Goal: Information Seeking & Learning: Learn about a topic

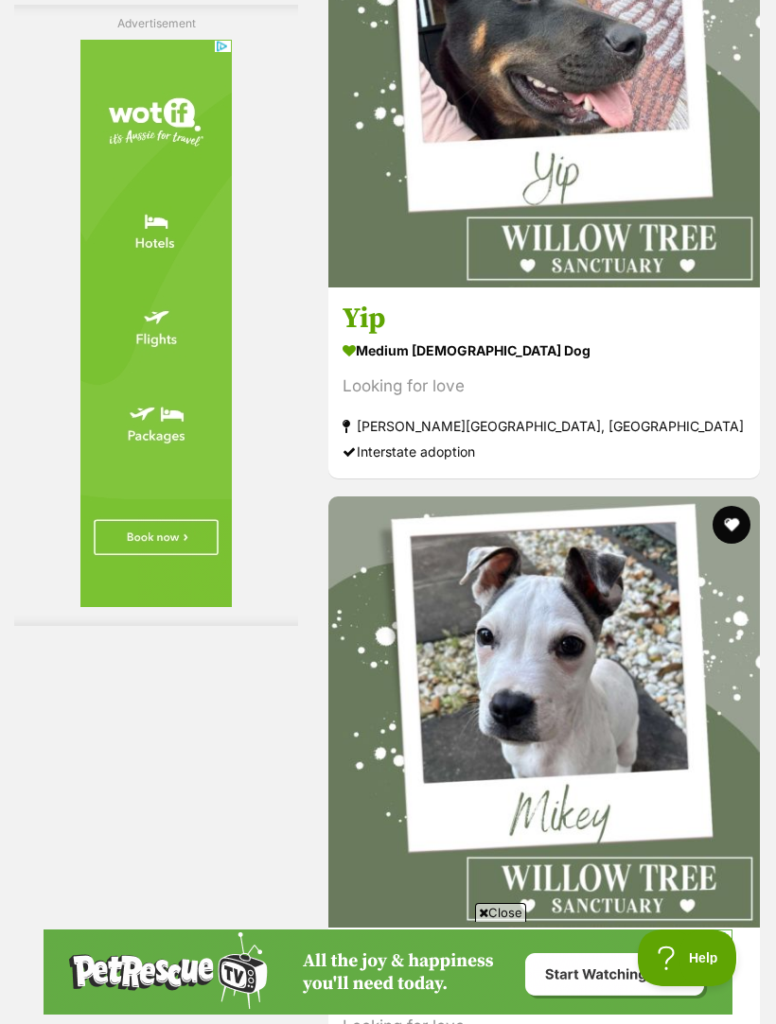
scroll to position [5904, 0]
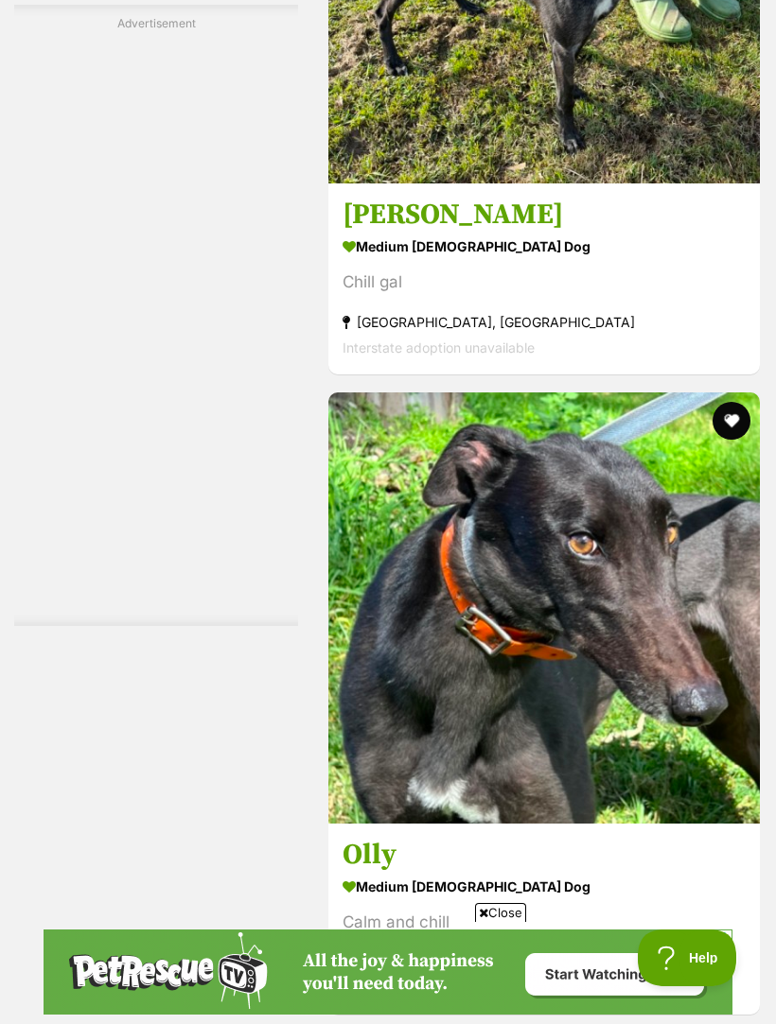
scroll to position [5873, 0]
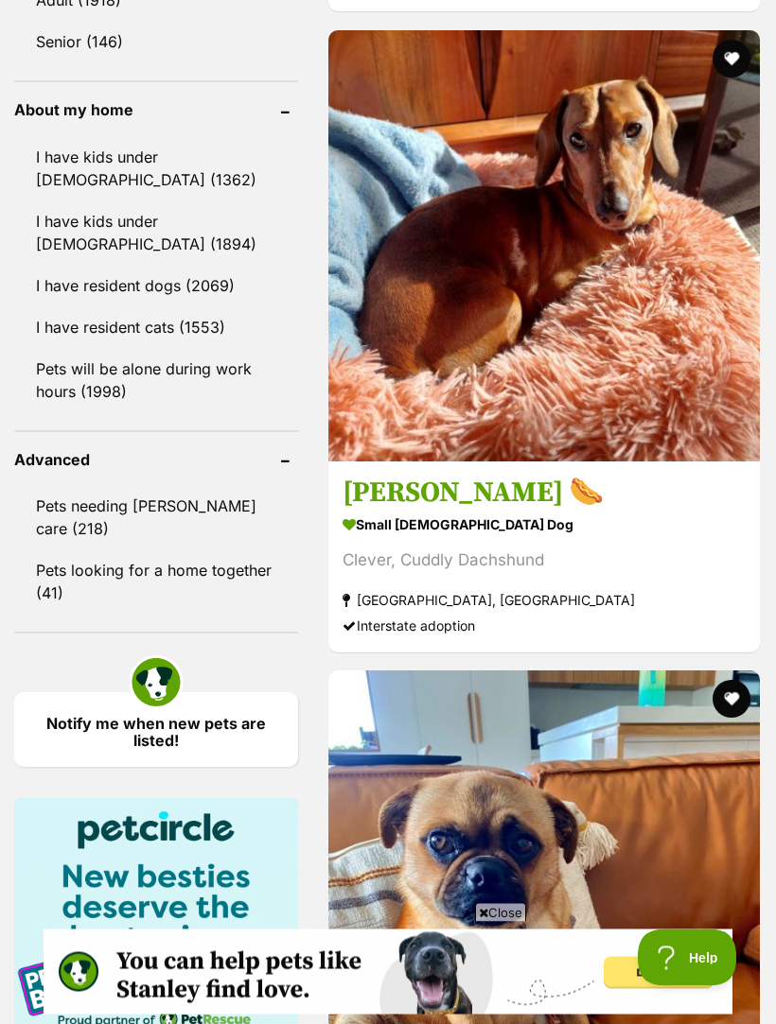
scroll to position [2312, 0]
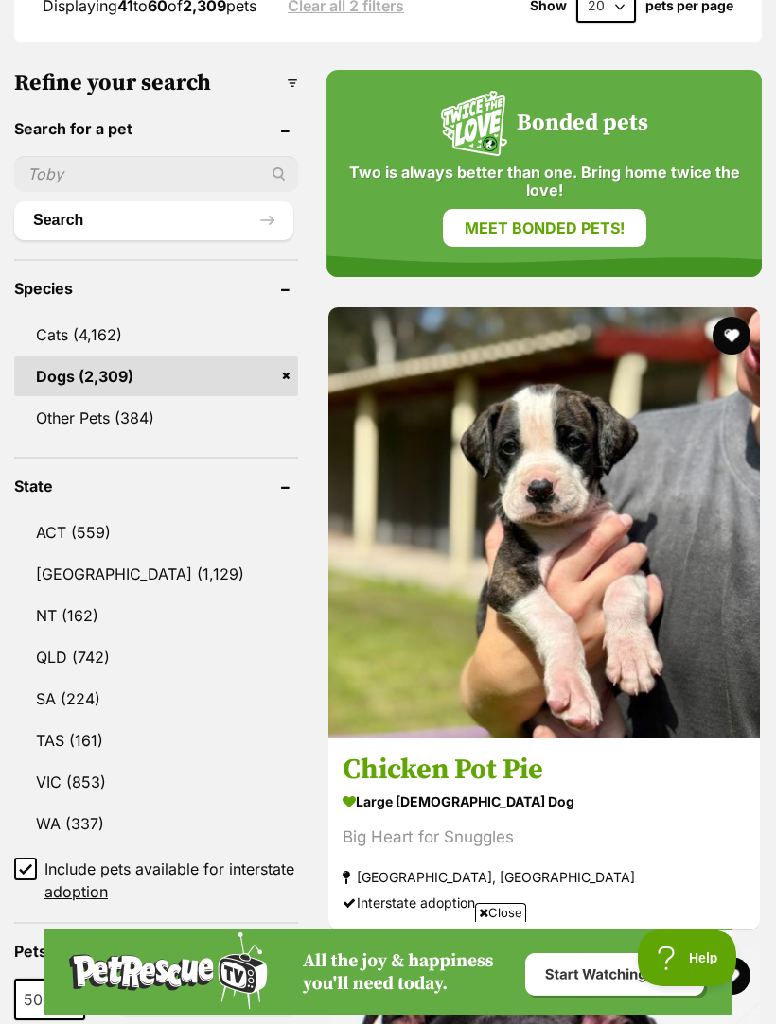
scroll to position [734, 0]
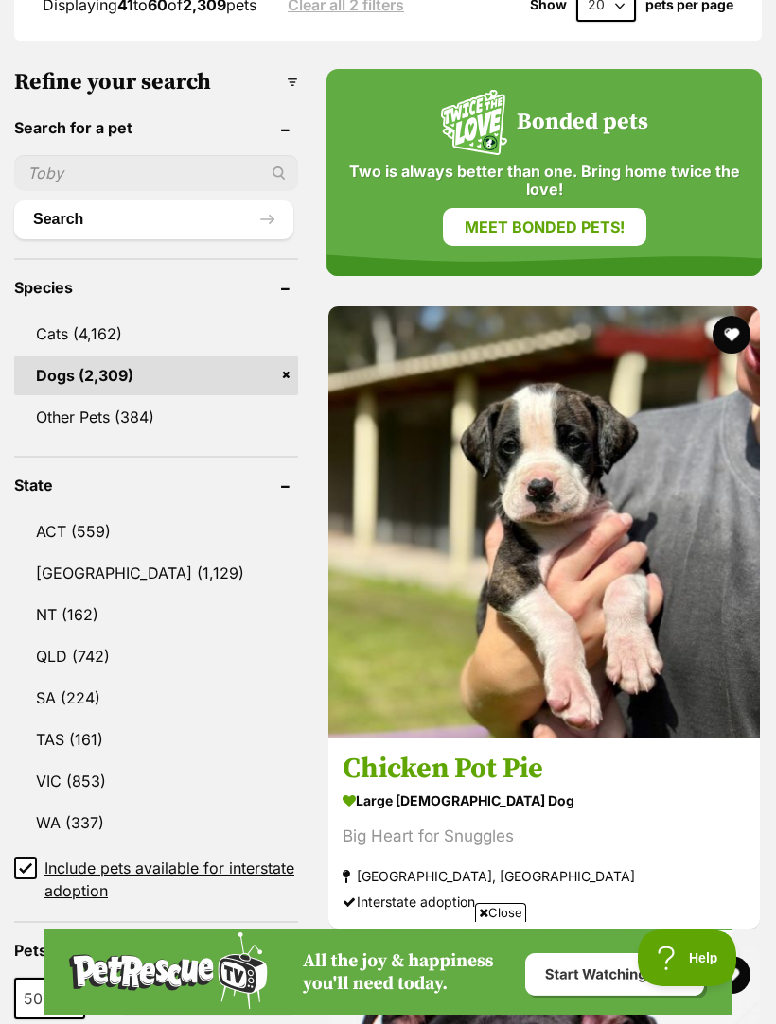
click at [67, 553] on link "[GEOGRAPHIC_DATA] (1,129)" at bounding box center [156, 573] width 284 height 40
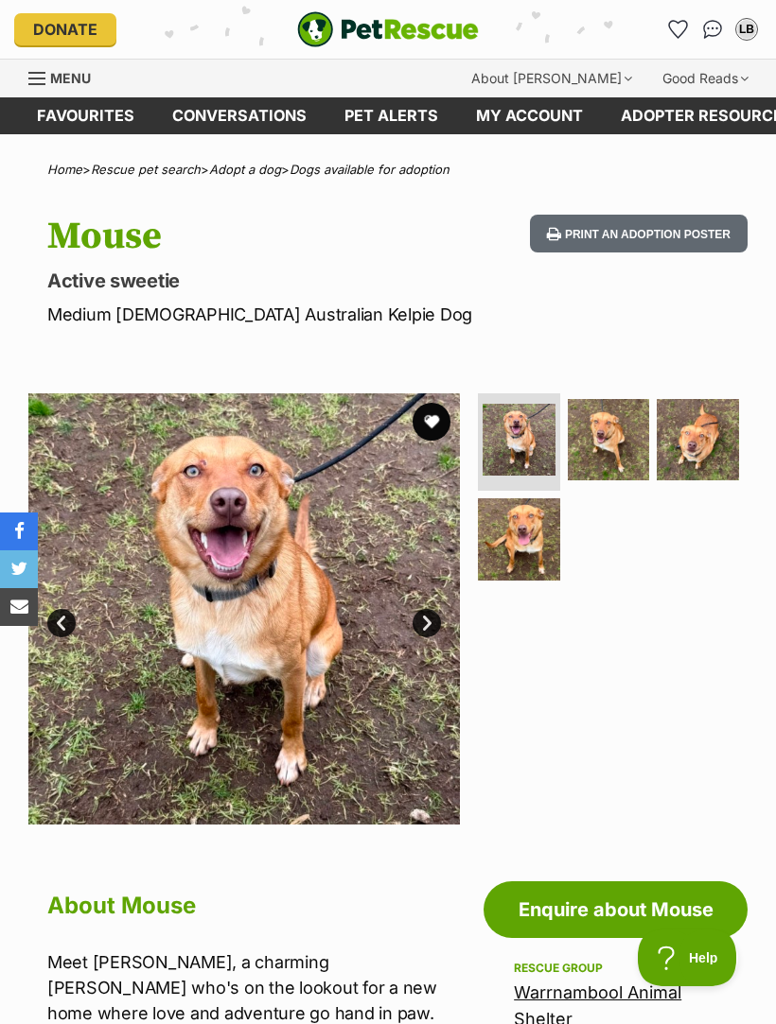
click at [626, 442] on img at bounding box center [608, 440] width 82 height 82
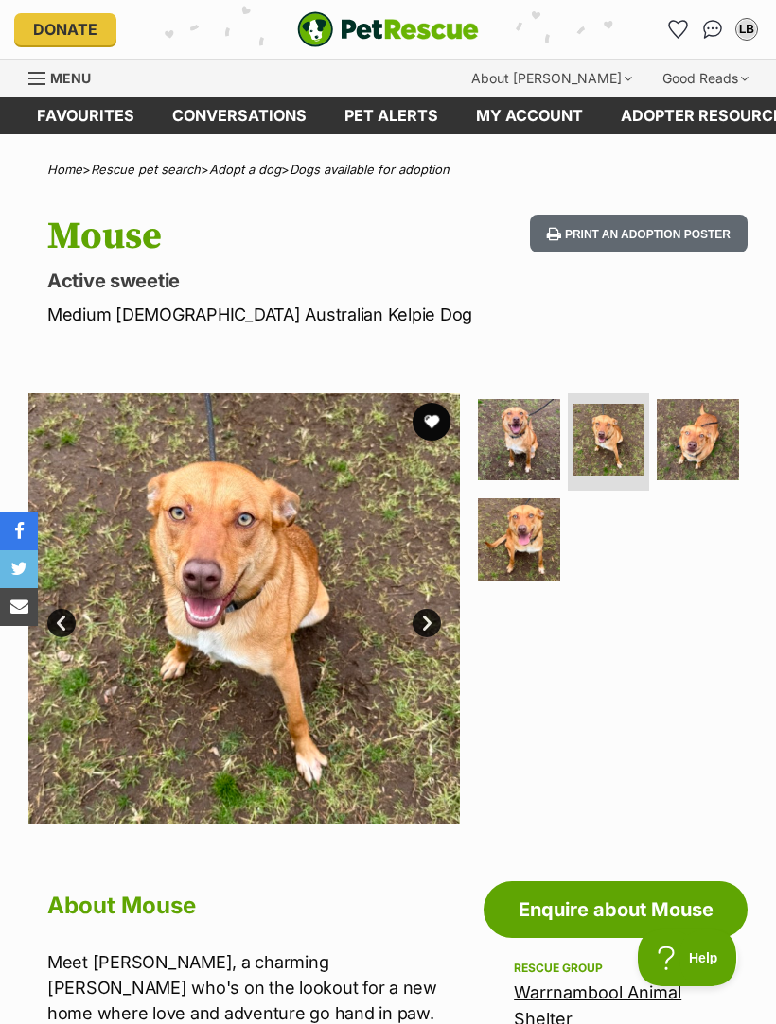
click at [724, 432] on img at bounding box center [697, 440] width 82 height 82
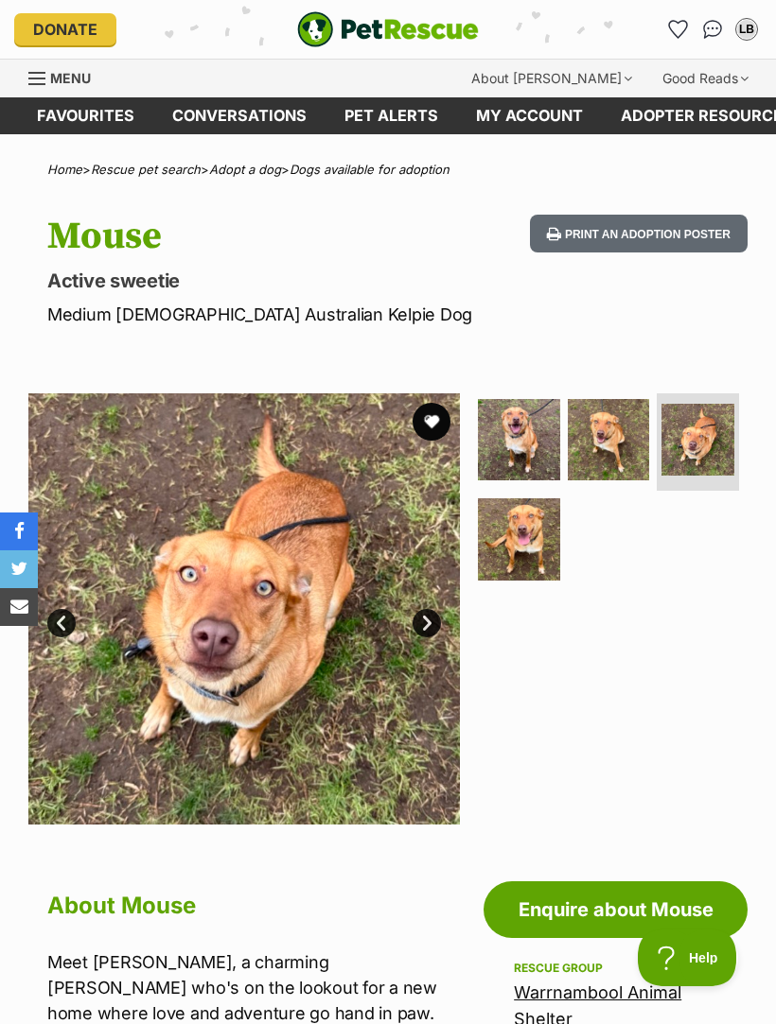
click at [538, 533] on img at bounding box center [519, 539] width 82 height 82
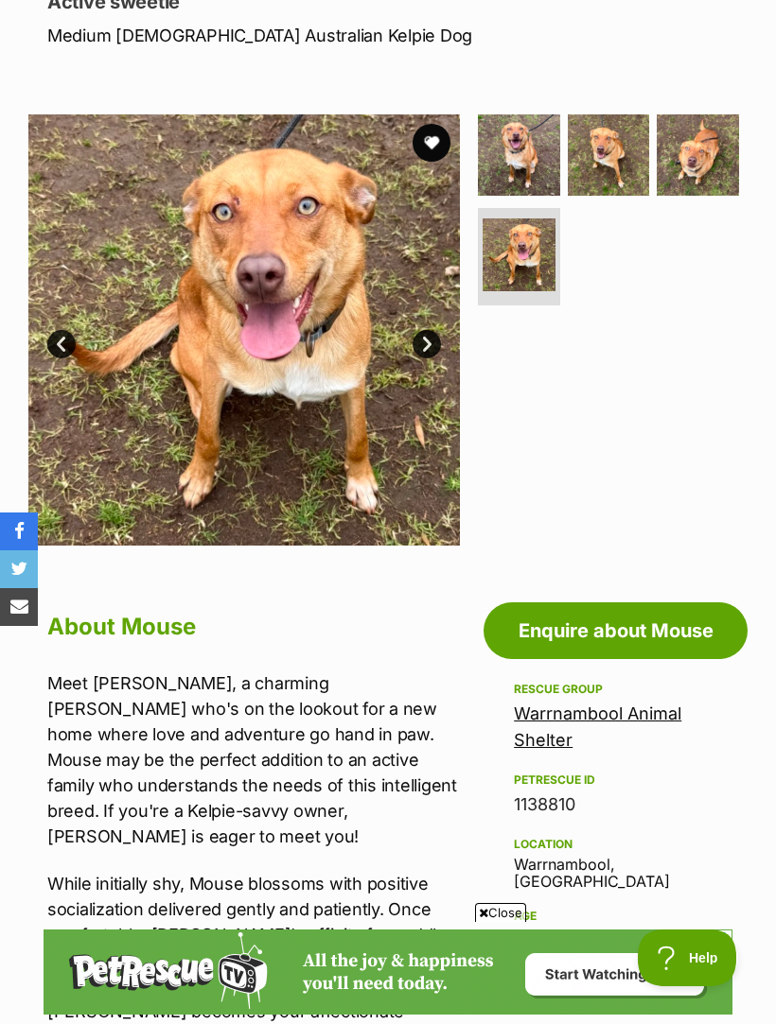
scroll to position [280, 0]
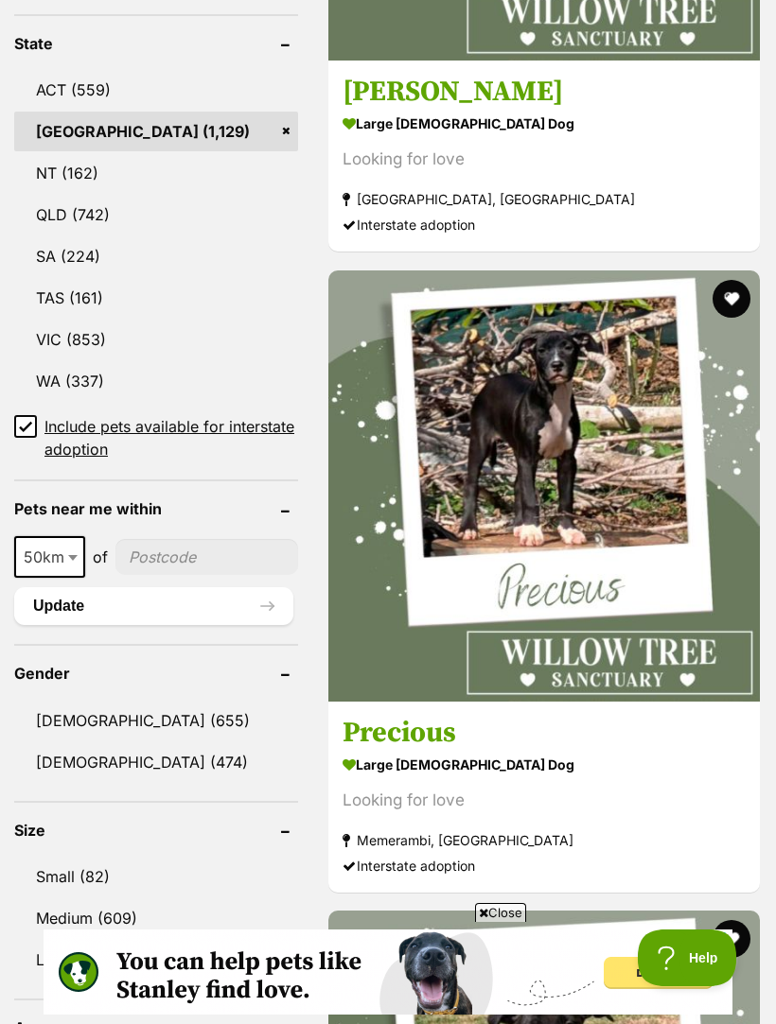
click at [60, 742] on link "[DEMOGRAPHIC_DATA] (474)" at bounding box center [156, 762] width 284 height 40
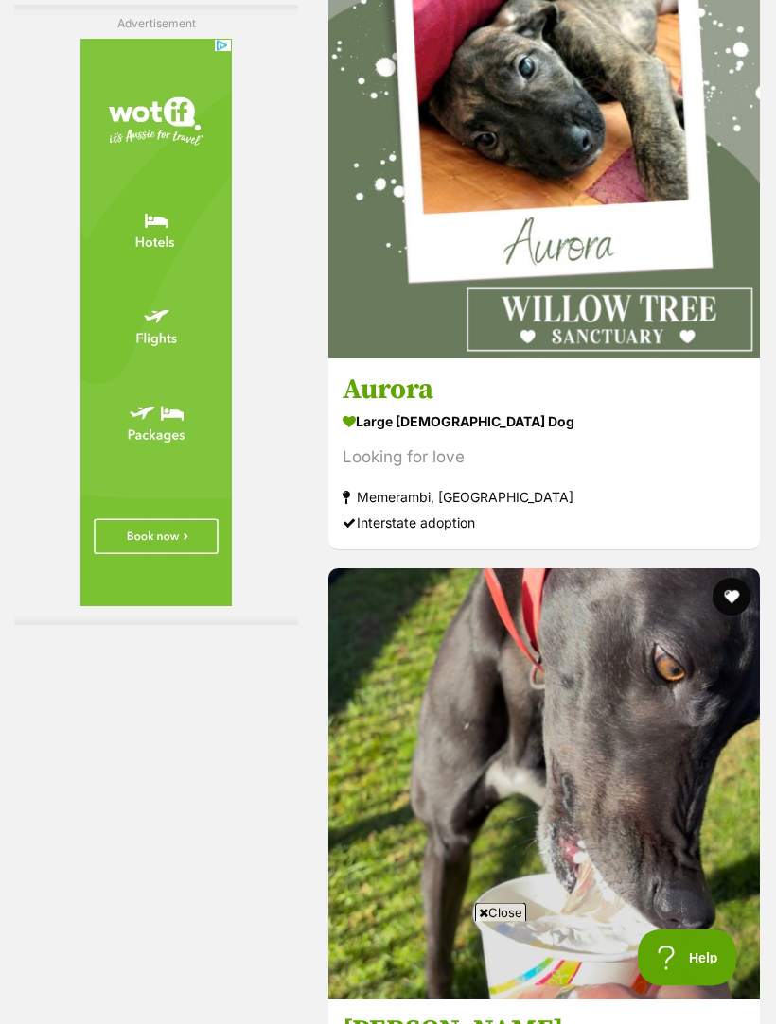
scroll to position [5740, 0]
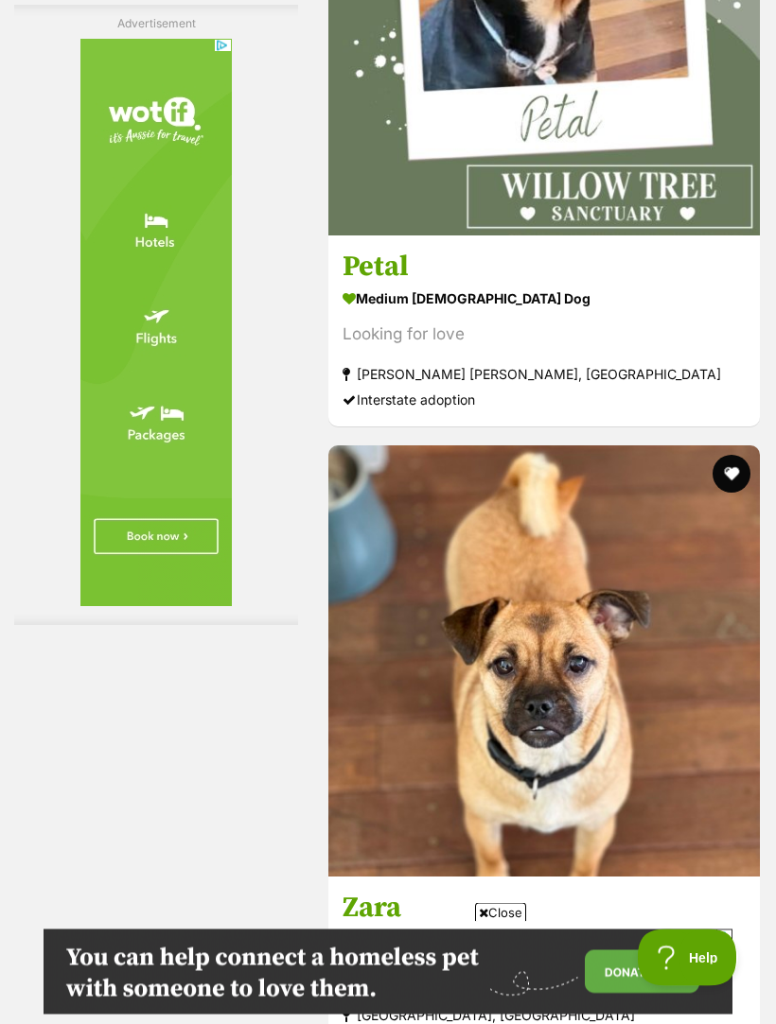
scroll to position [5863, 0]
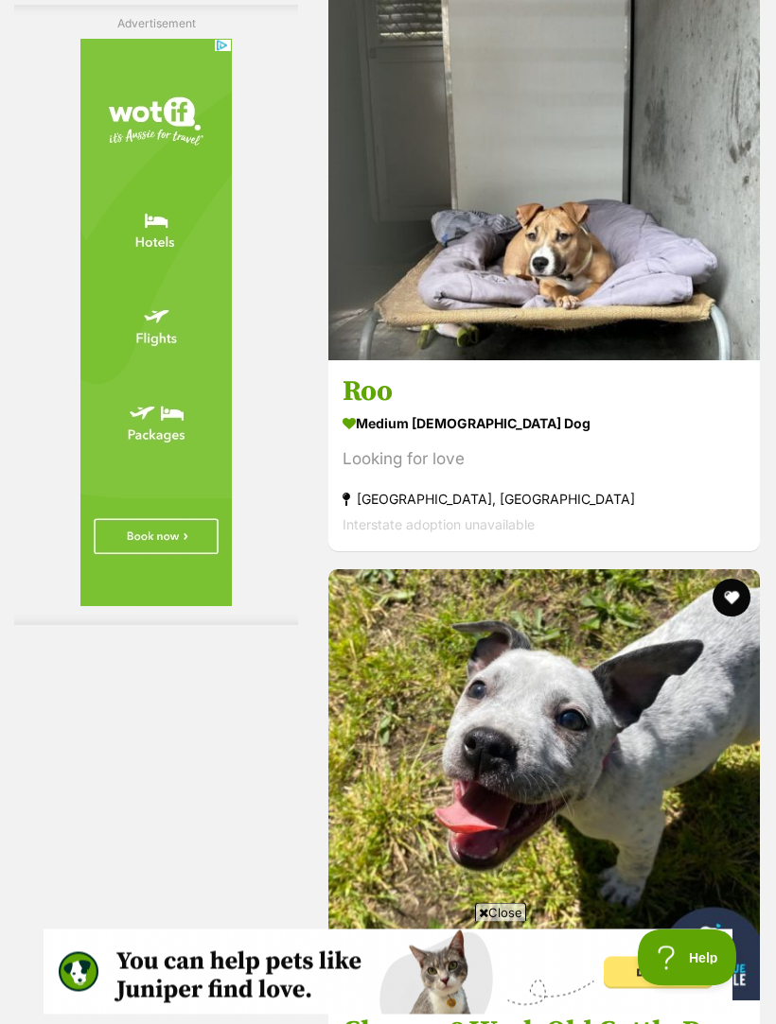
scroll to position [5974, 0]
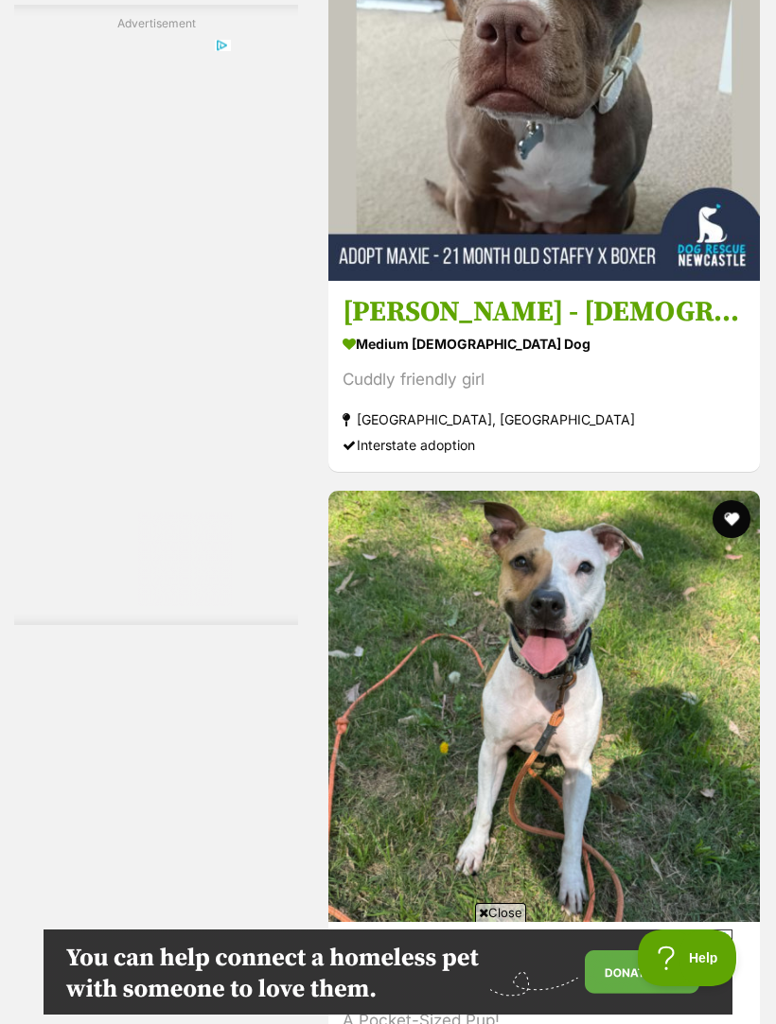
scroll to position [5846, 0]
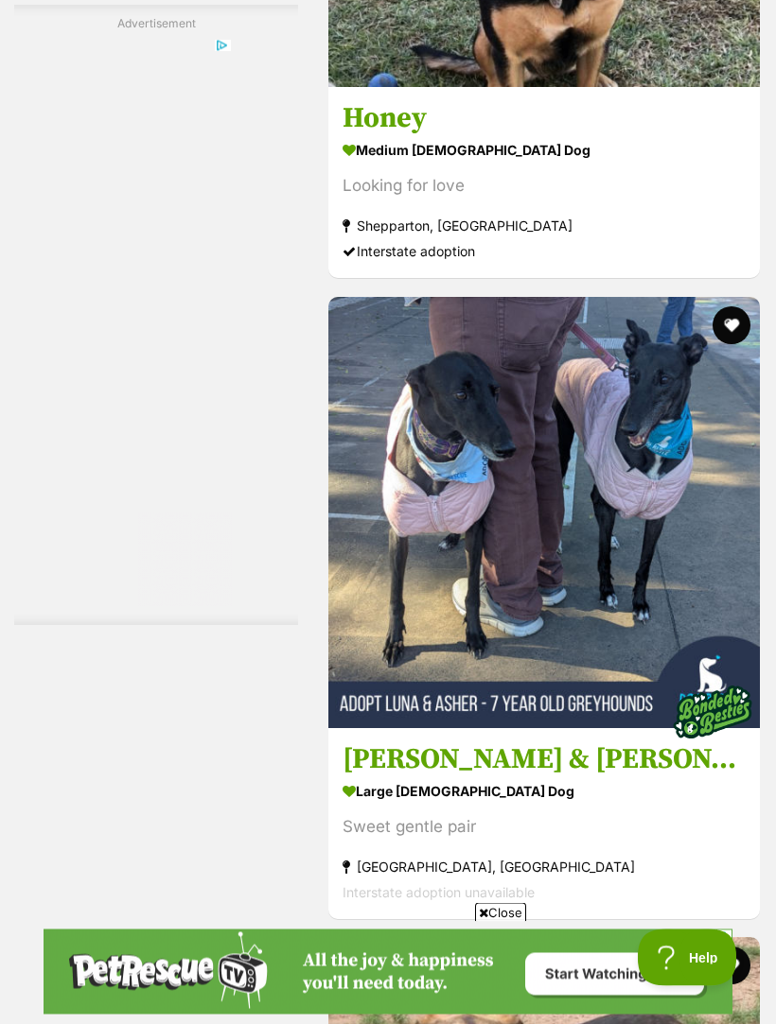
scroll to position [6011, 0]
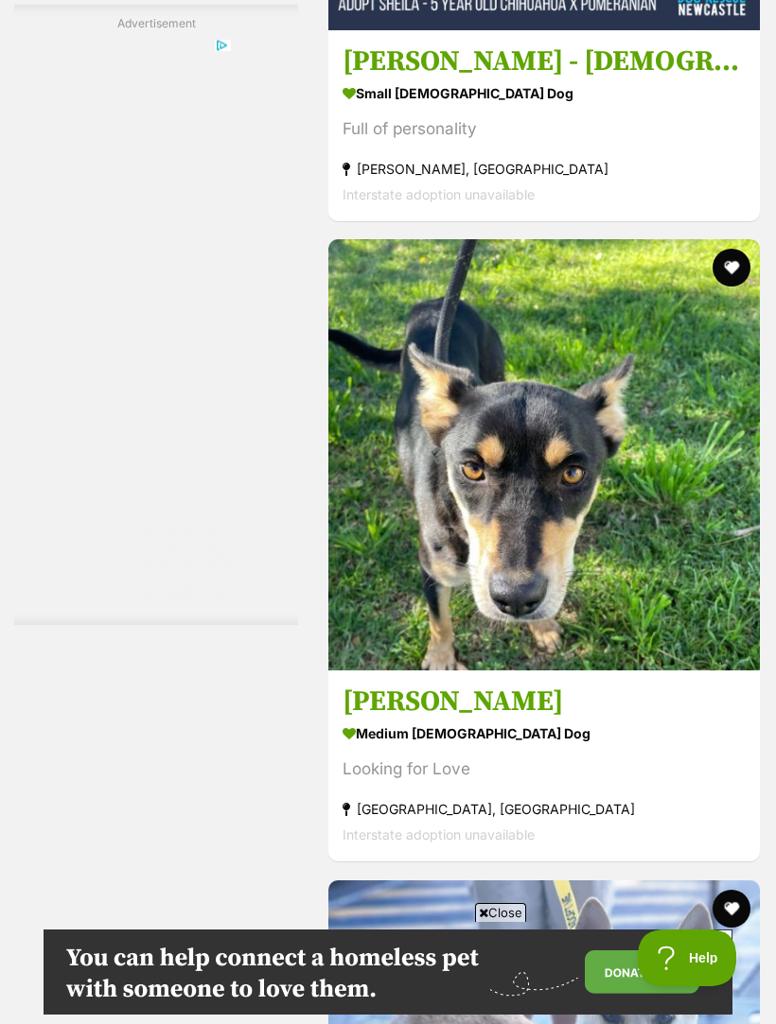
scroll to position [6315, 0]
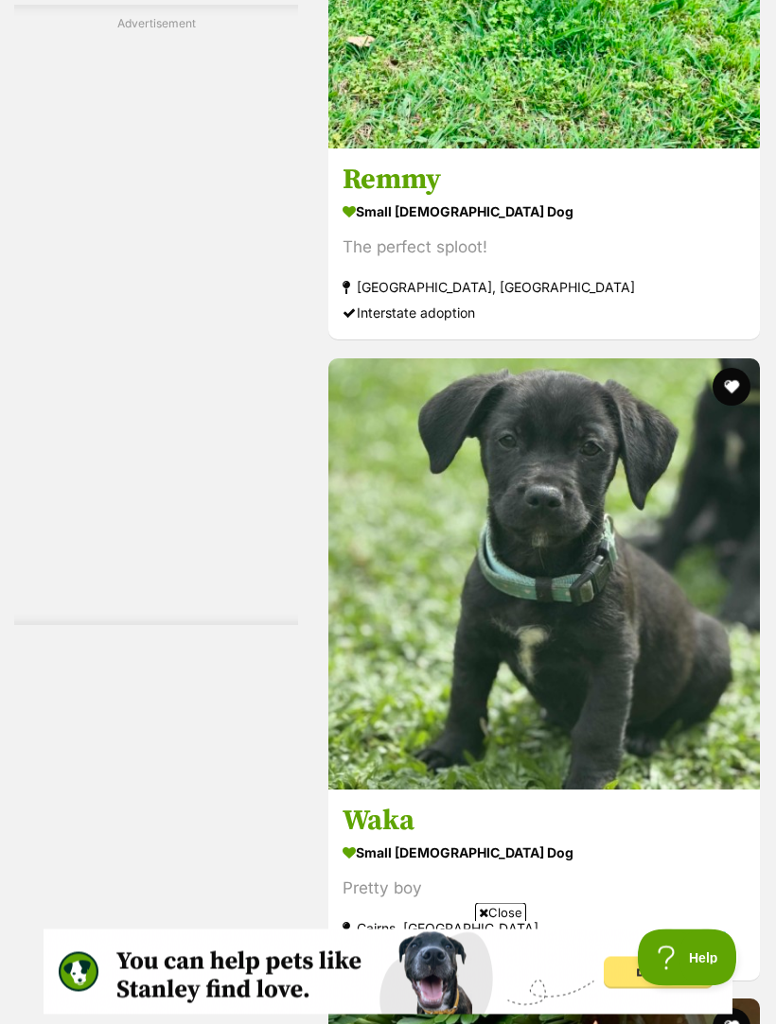
scroll to position [5950, 0]
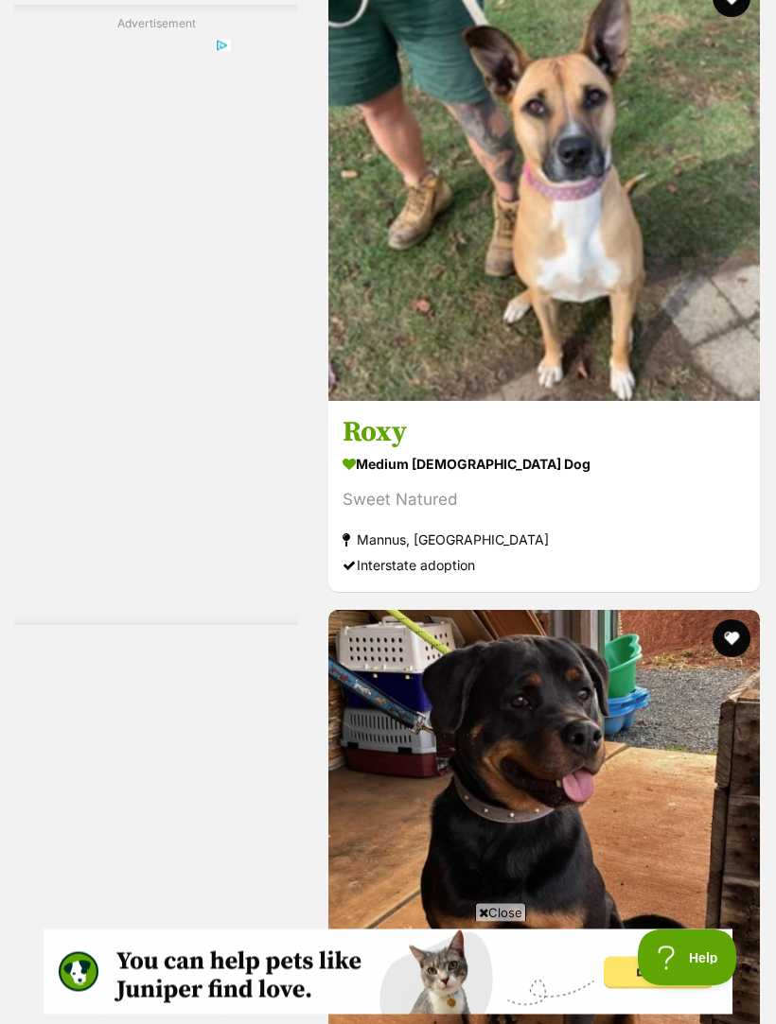
scroll to position [6339, 0]
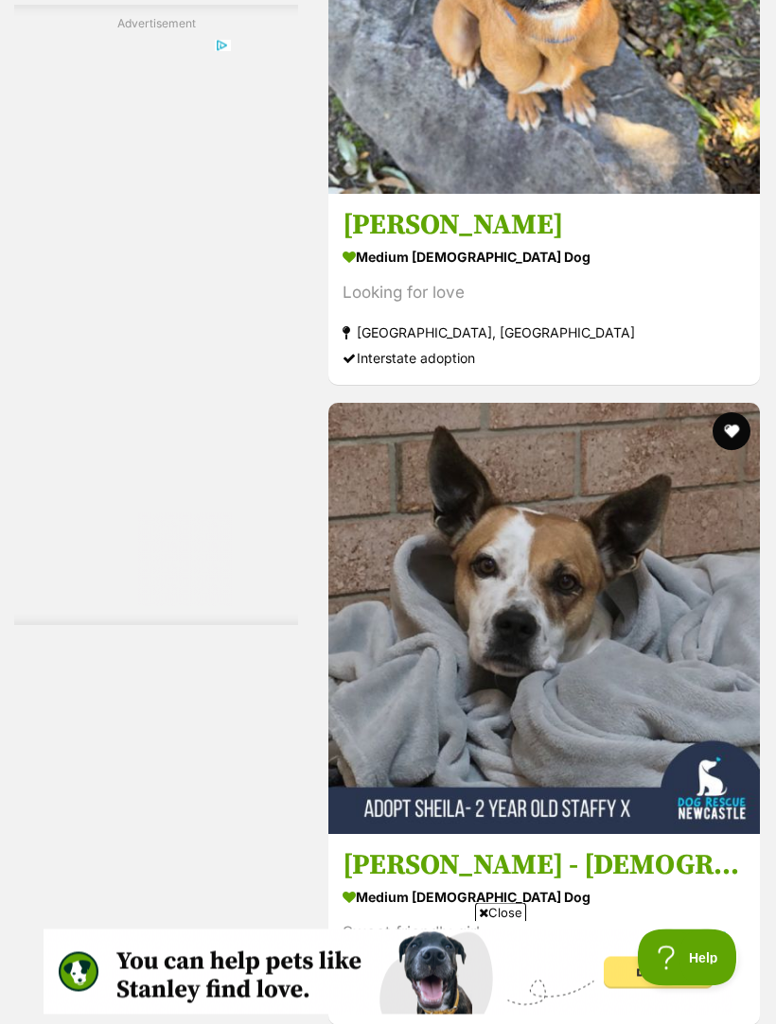
scroll to position [6140, 0]
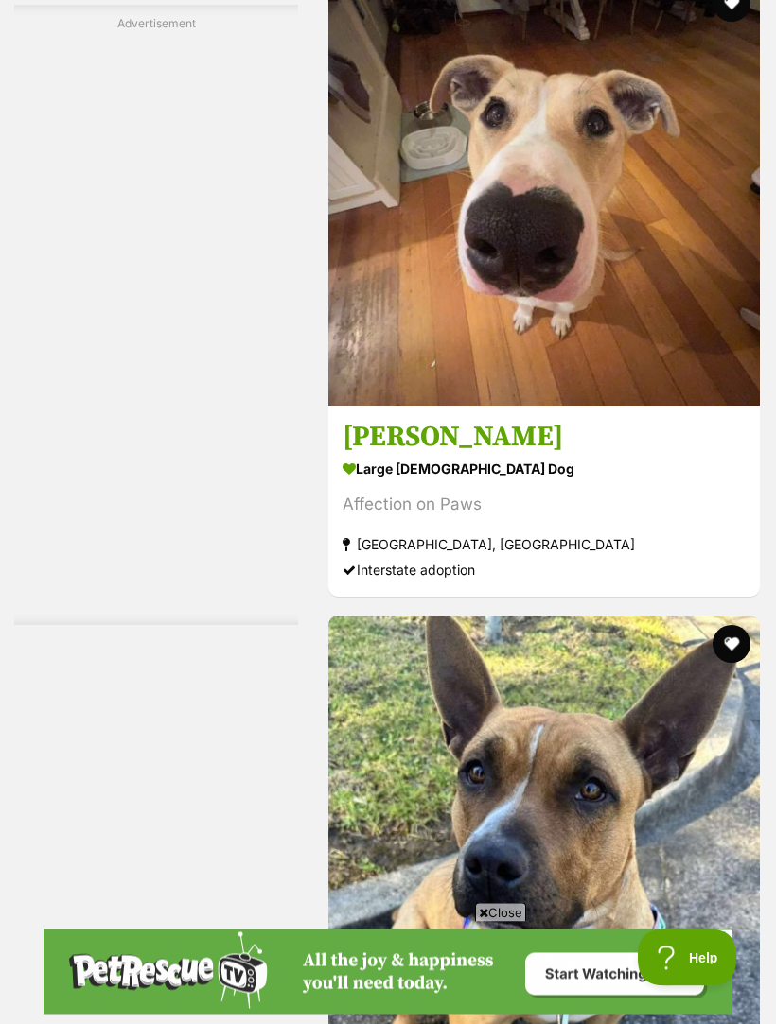
scroll to position [5693, 0]
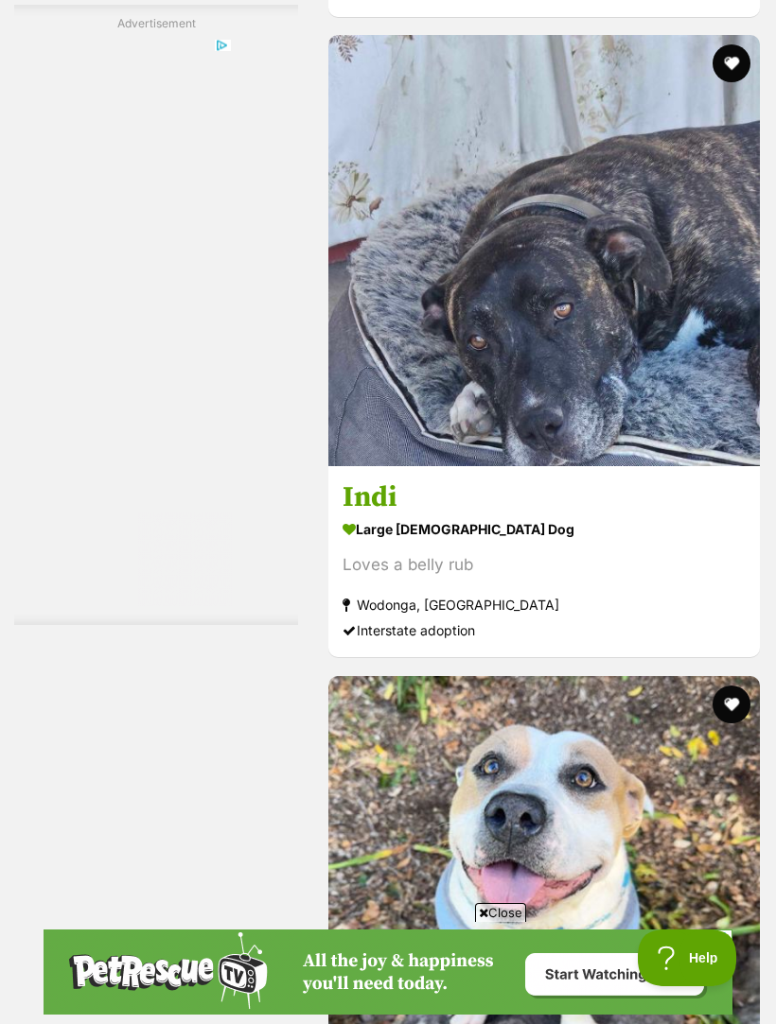
scroll to position [5914, 0]
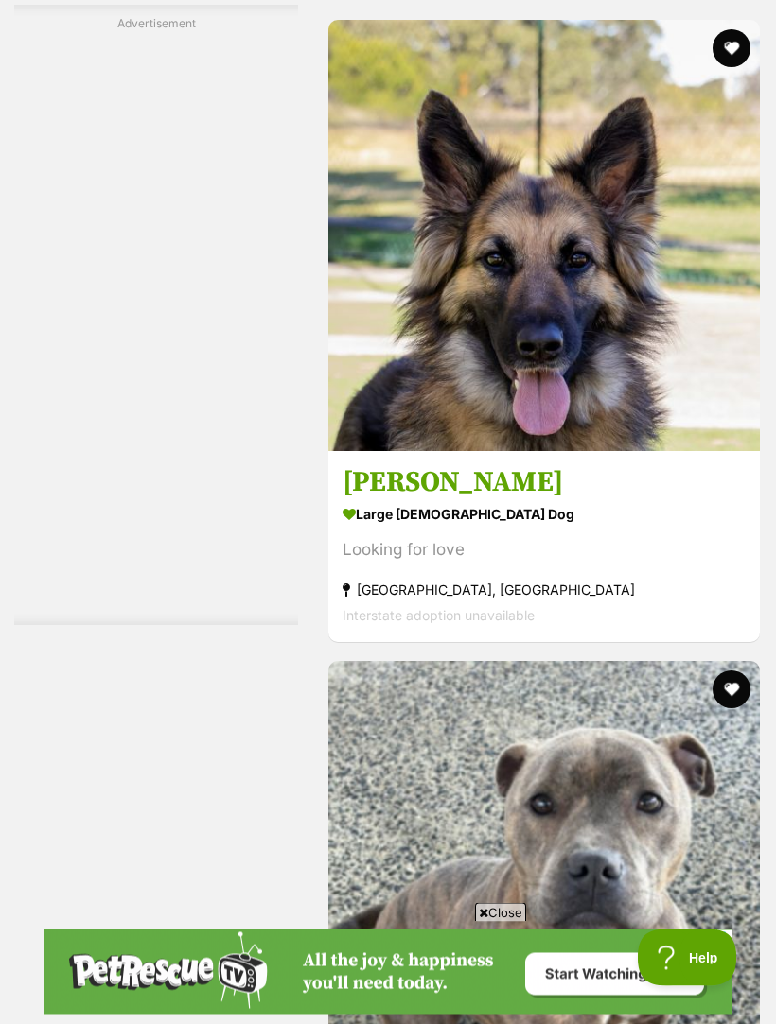
scroll to position [5236, 0]
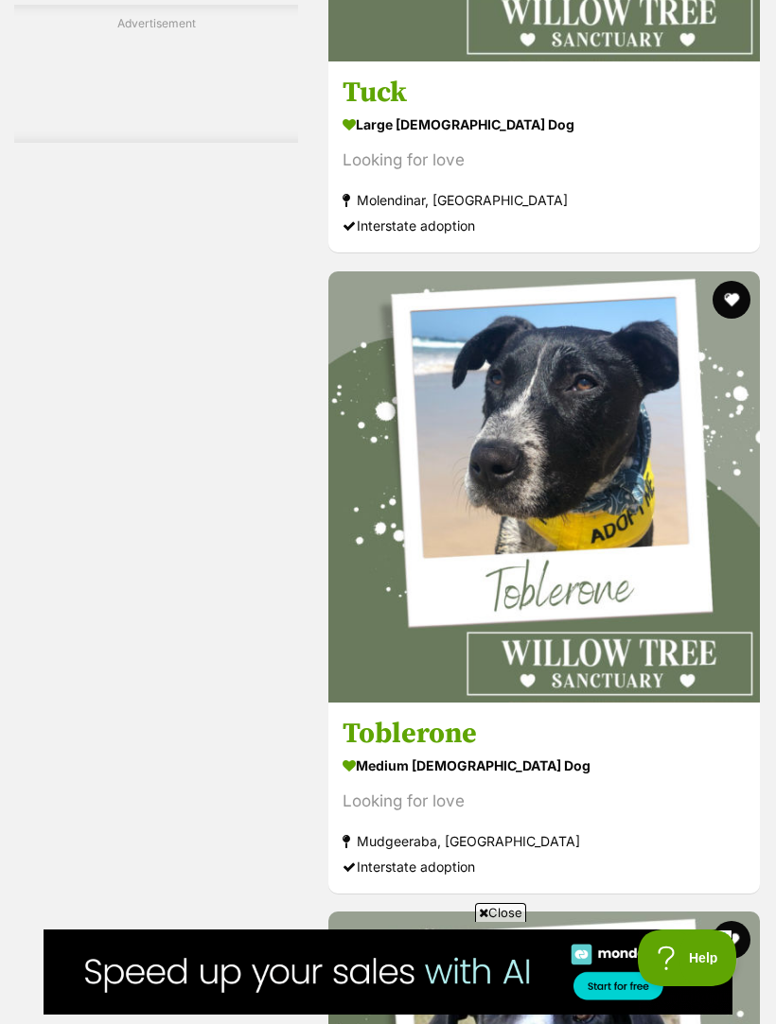
scroll to position [5885, 0]
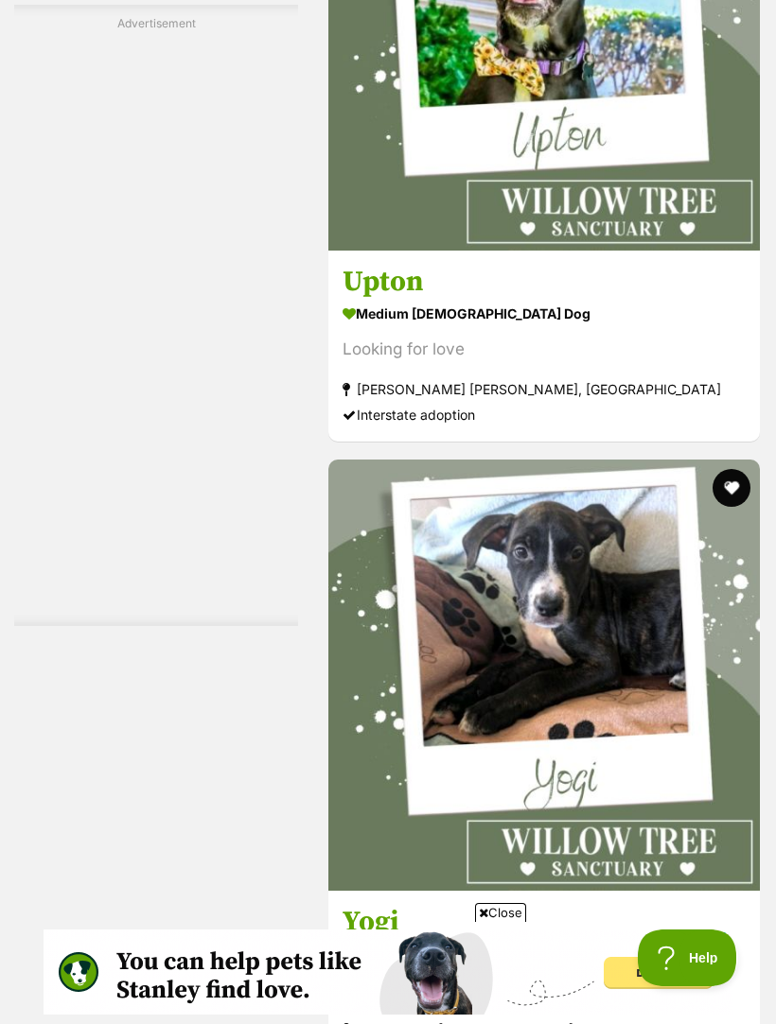
scroll to position [5816, 0]
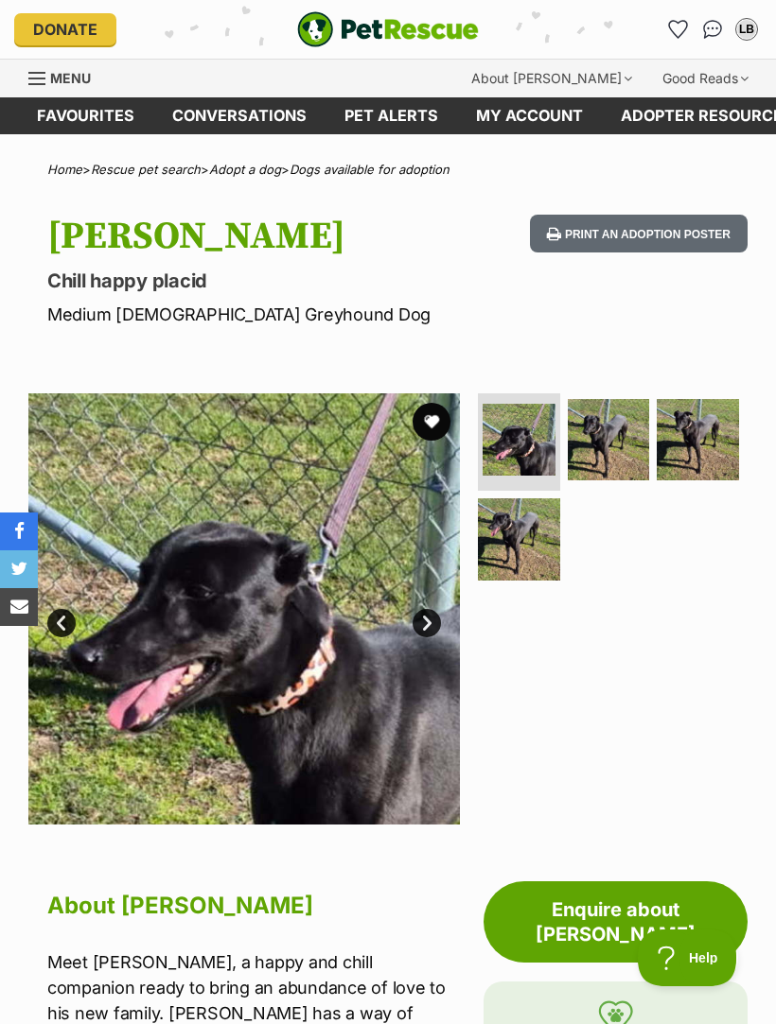
click at [633, 436] on img at bounding box center [608, 440] width 82 height 82
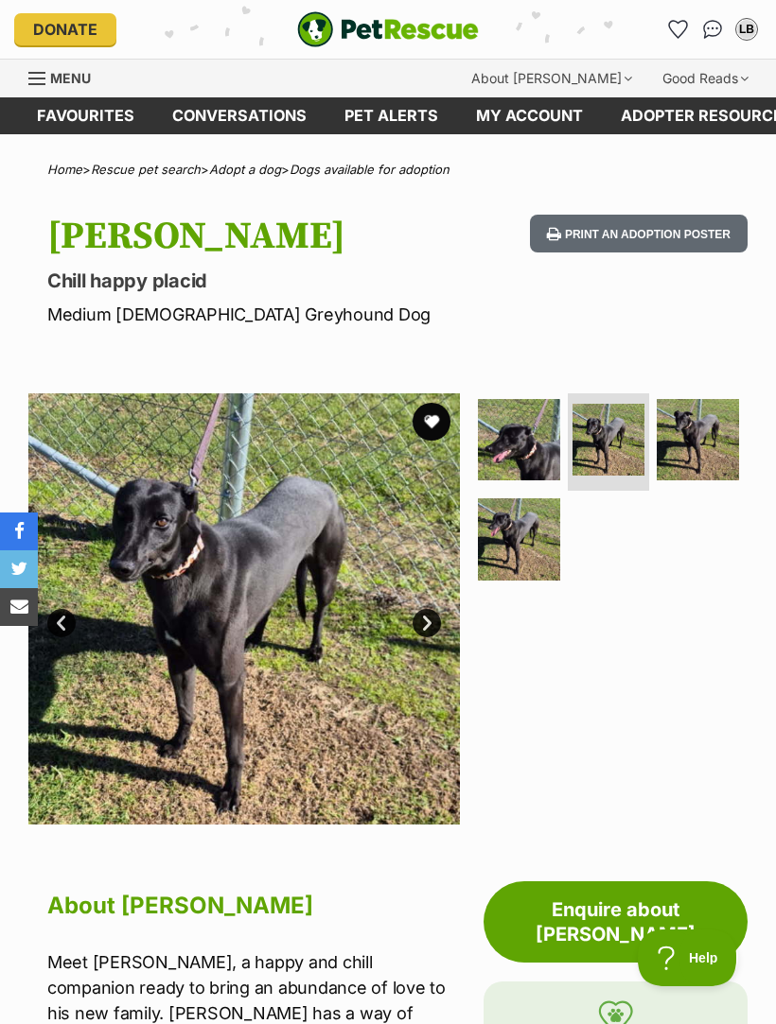
click at [708, 445] on img at bounding box center [697, 440] width 82 height 82
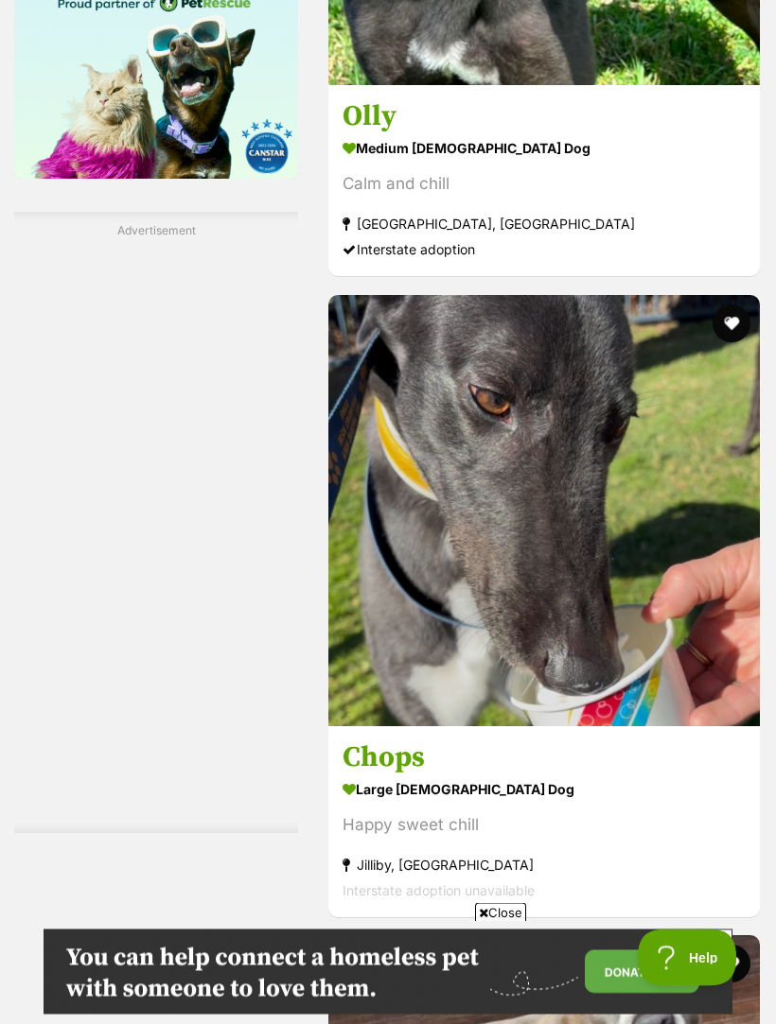
scroll to position [3308, 0]
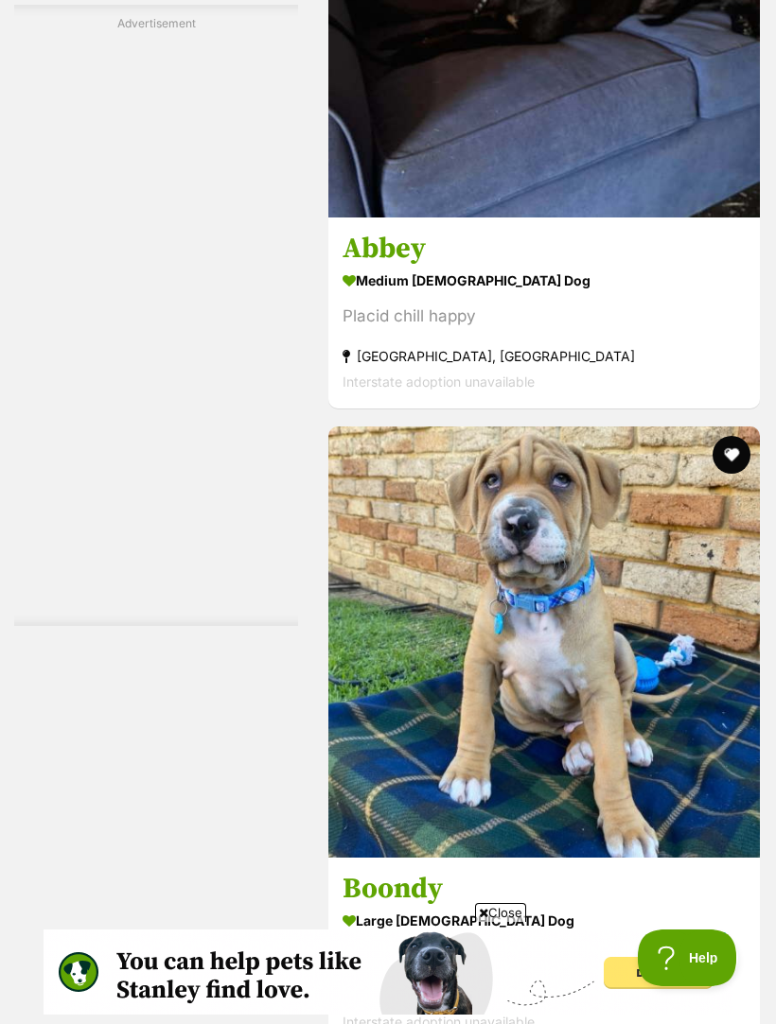
scroll to position [6115, 0]
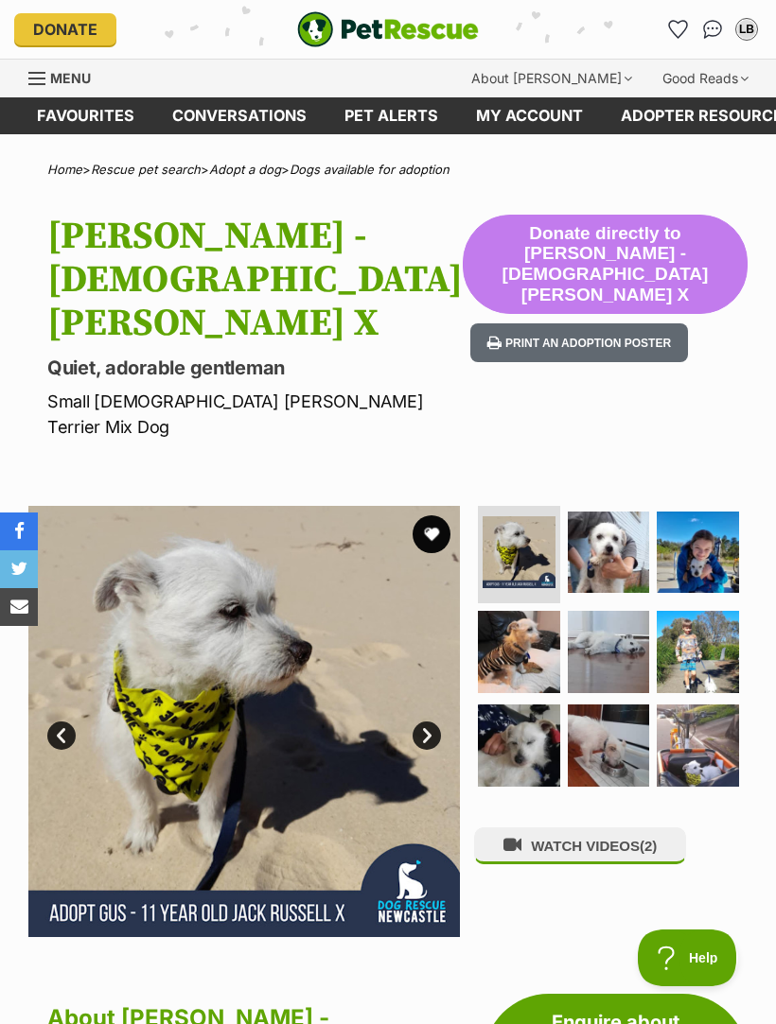
click at [627, 512] on img at bounding box center [608, 553] width 82 height 82
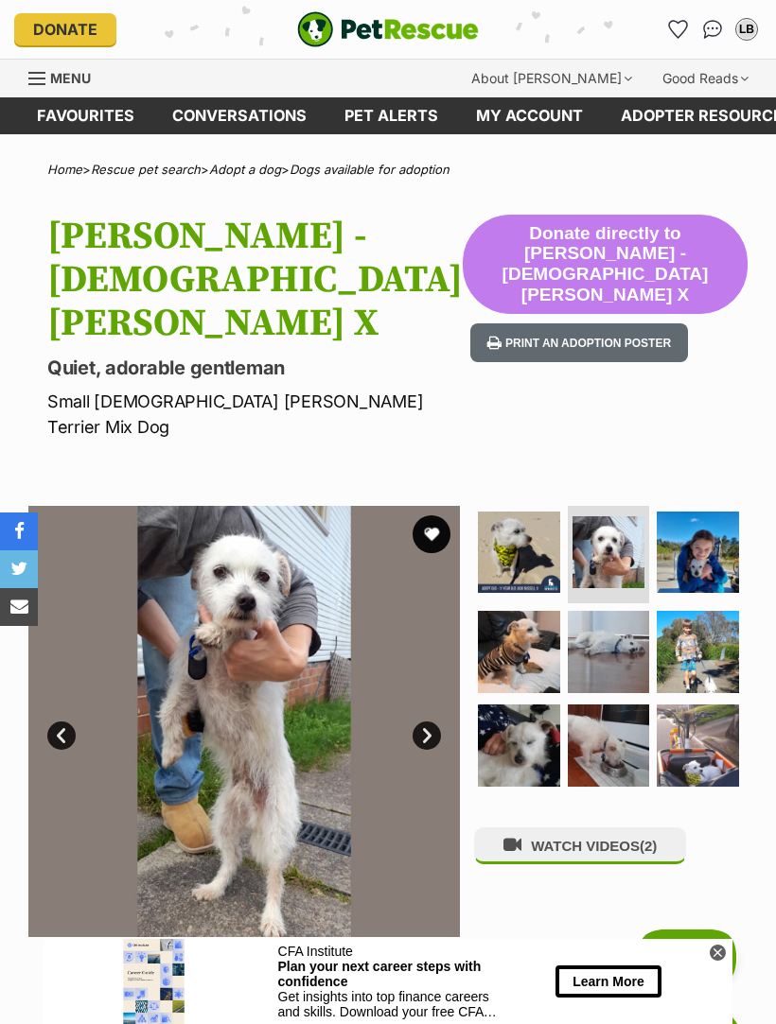
click at [725, 512] on img at bounding box center [697, 553] width 82 height 82
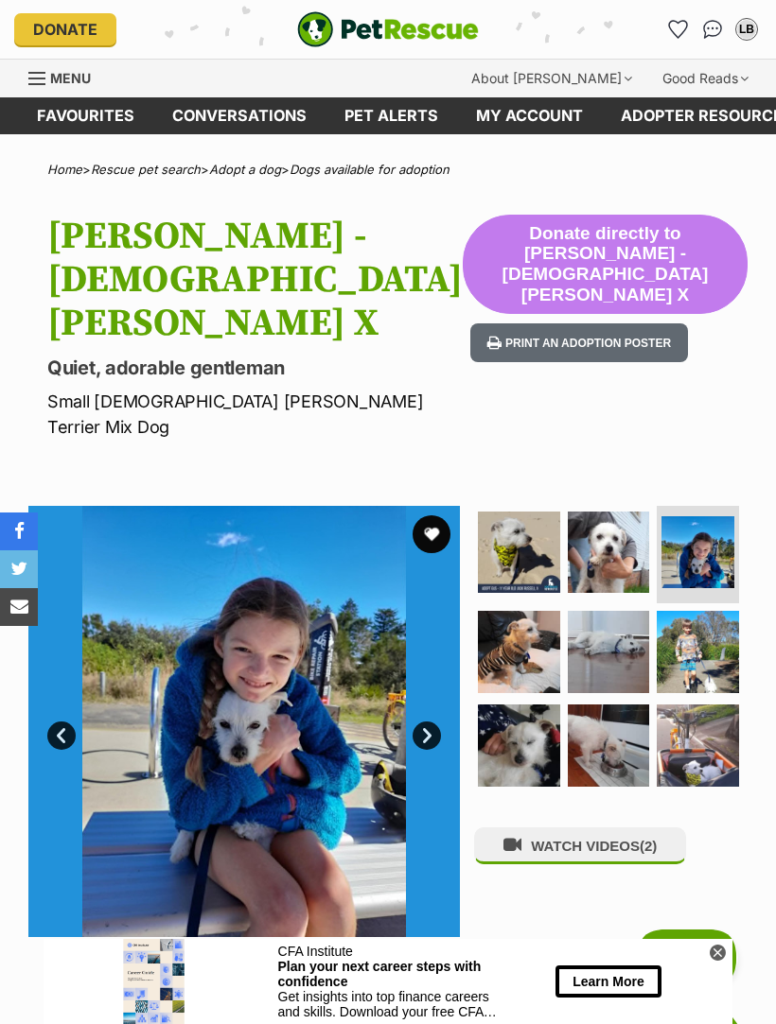
click at [530, 611] on img at bounding box center [519, 652] width 82 height 82
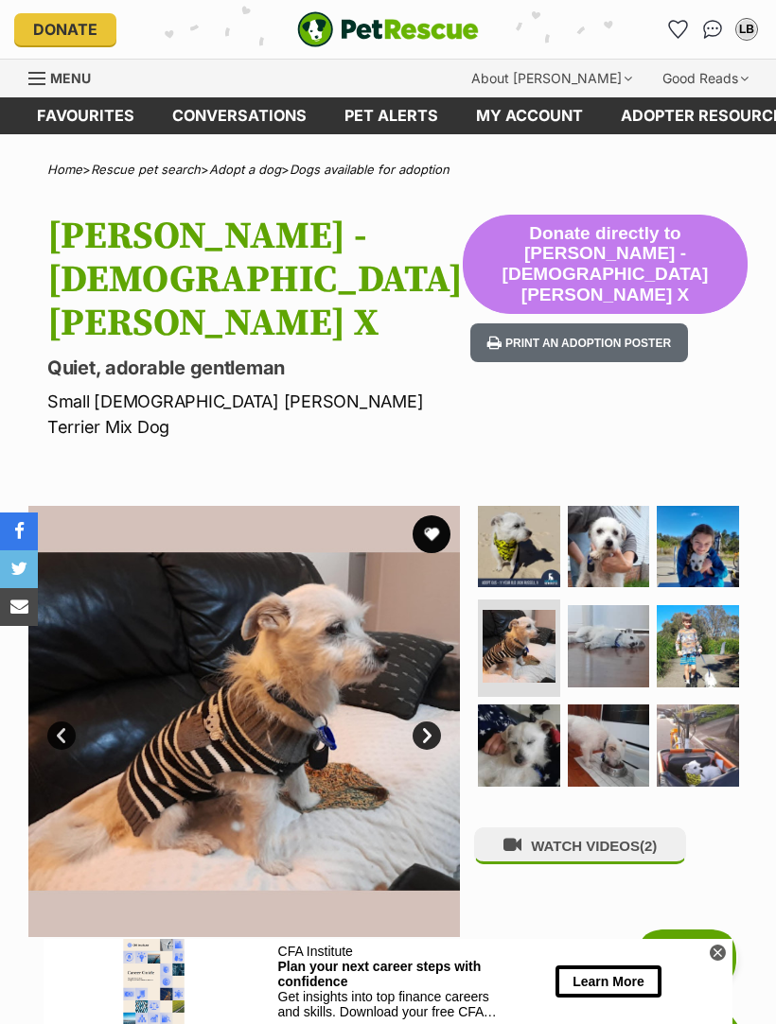
click at [620, 605] on img at bounding box center [608, 646] width 82 height 82
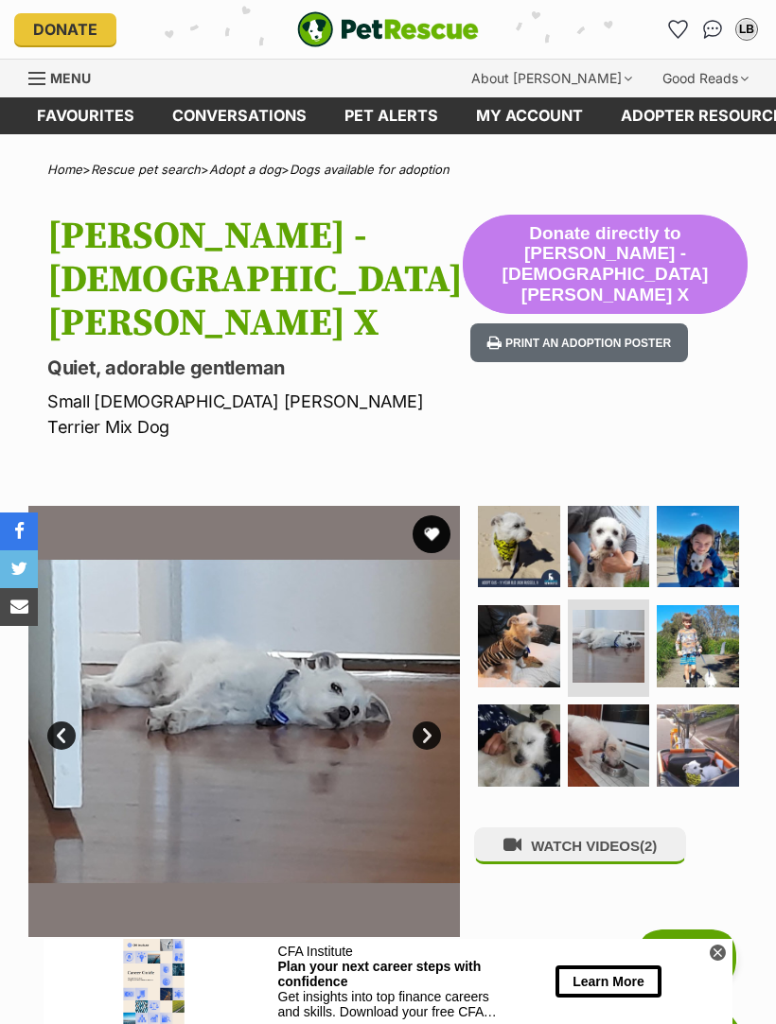
click at [712, 605] on img at bounding box center [697, 646] width 82 height 82
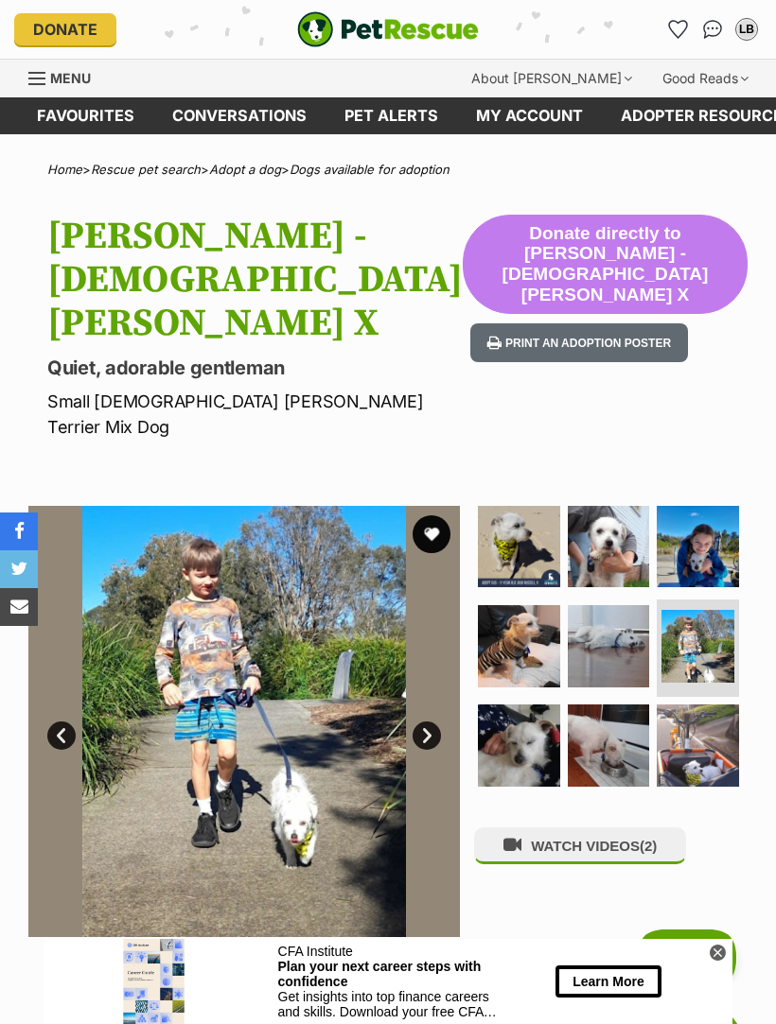
click at [520, 705] on img at bounding box center [519, 746] width 82 height 82
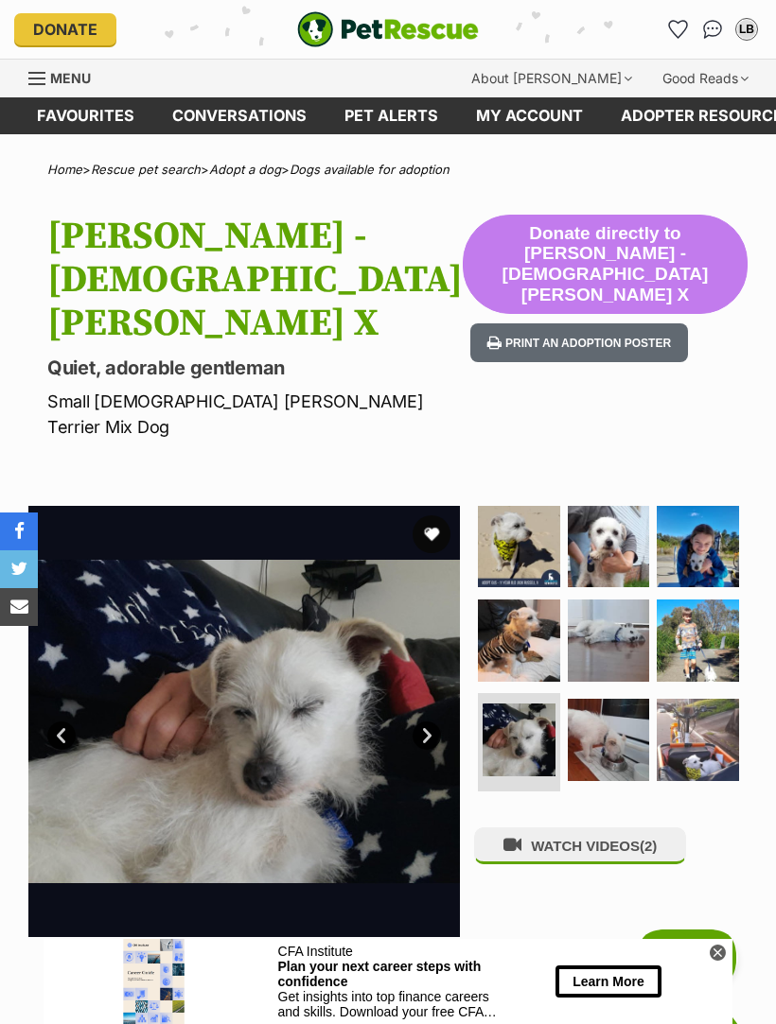
click at [619, 699] on img at bounding box center [608, 740] width 82 height 82
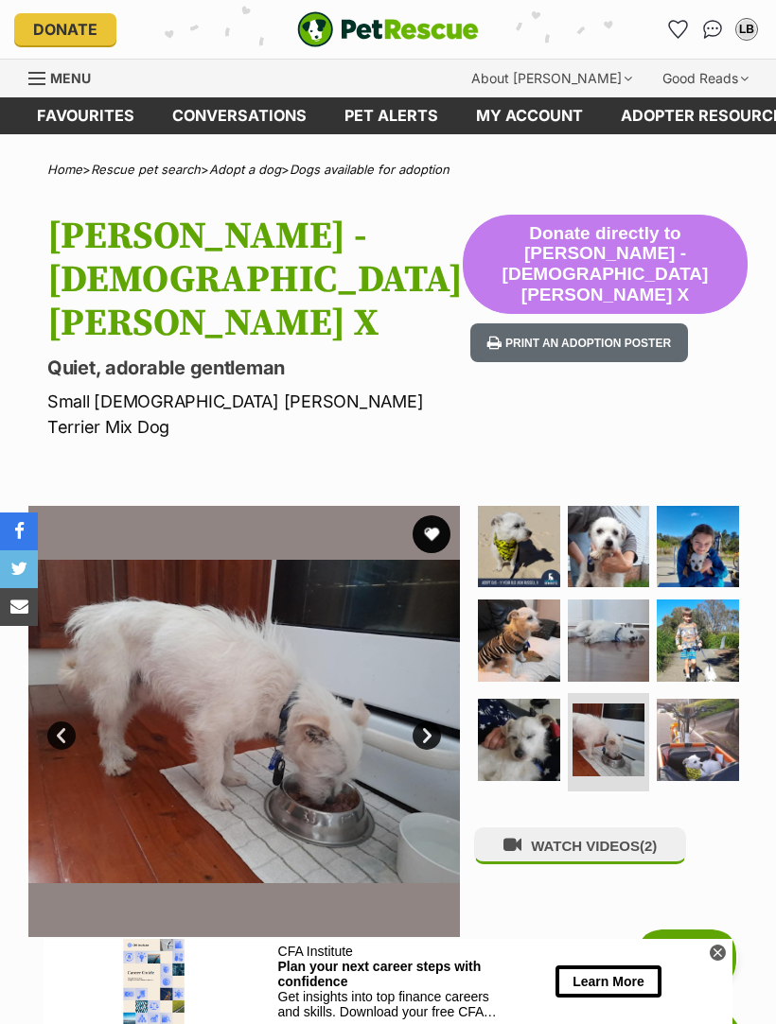
click at [721, 699] on img at bounding box center [697, 740] width 82 height 82
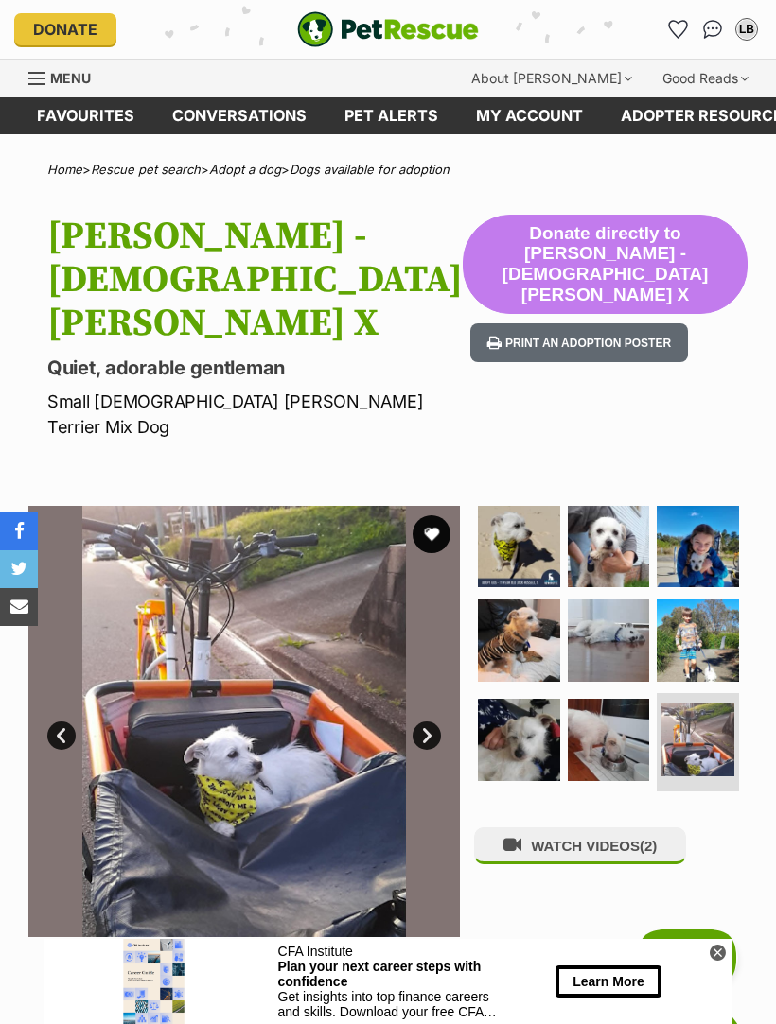
click at [614, 828] on button "WATCH VIDEOS (2)" at bounding box center [580, 846] width 212 height 37
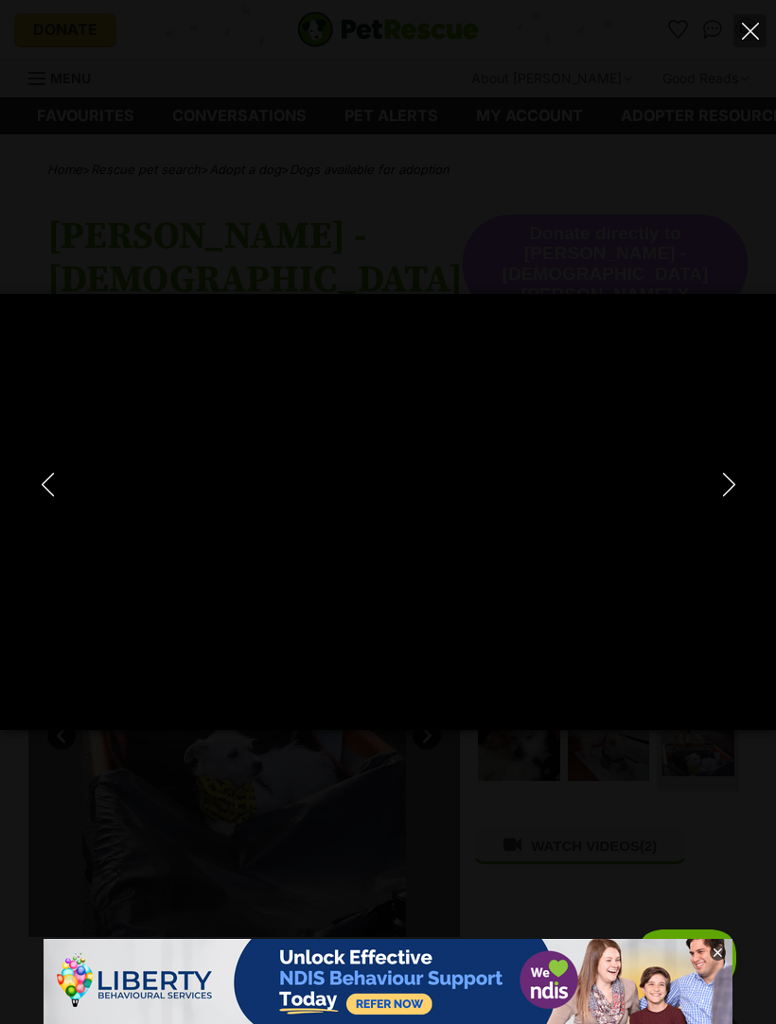
type input "100"
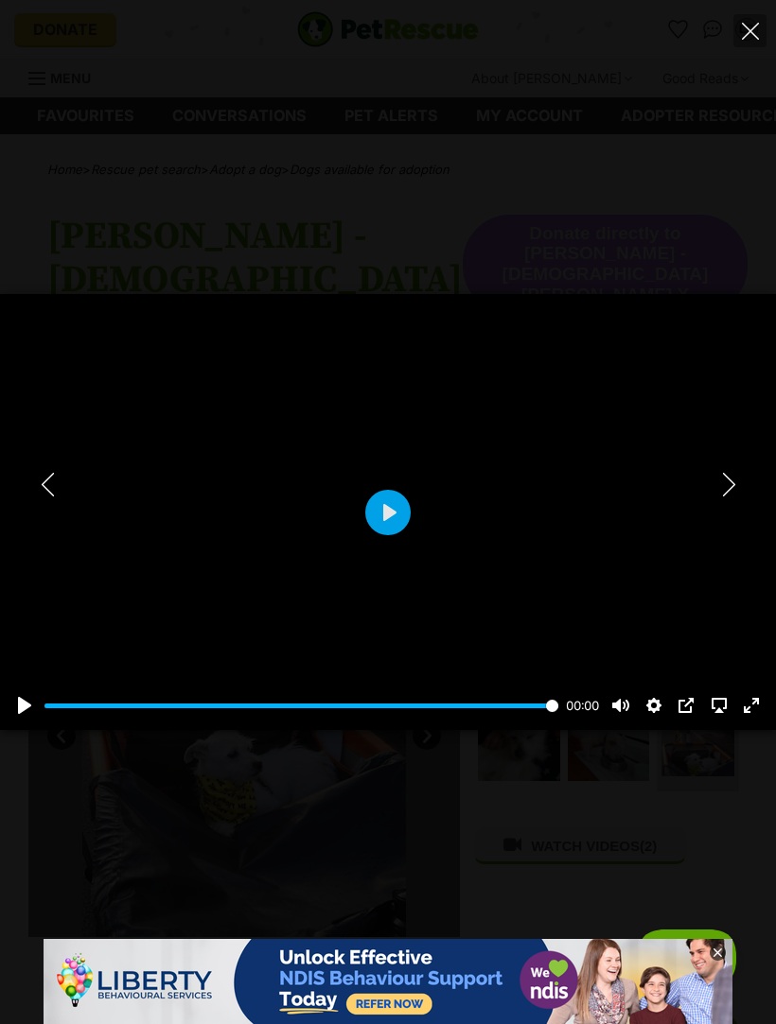
click at [735, 490] on icon "Next" at bounding box center [729, 485] width 24 height 24
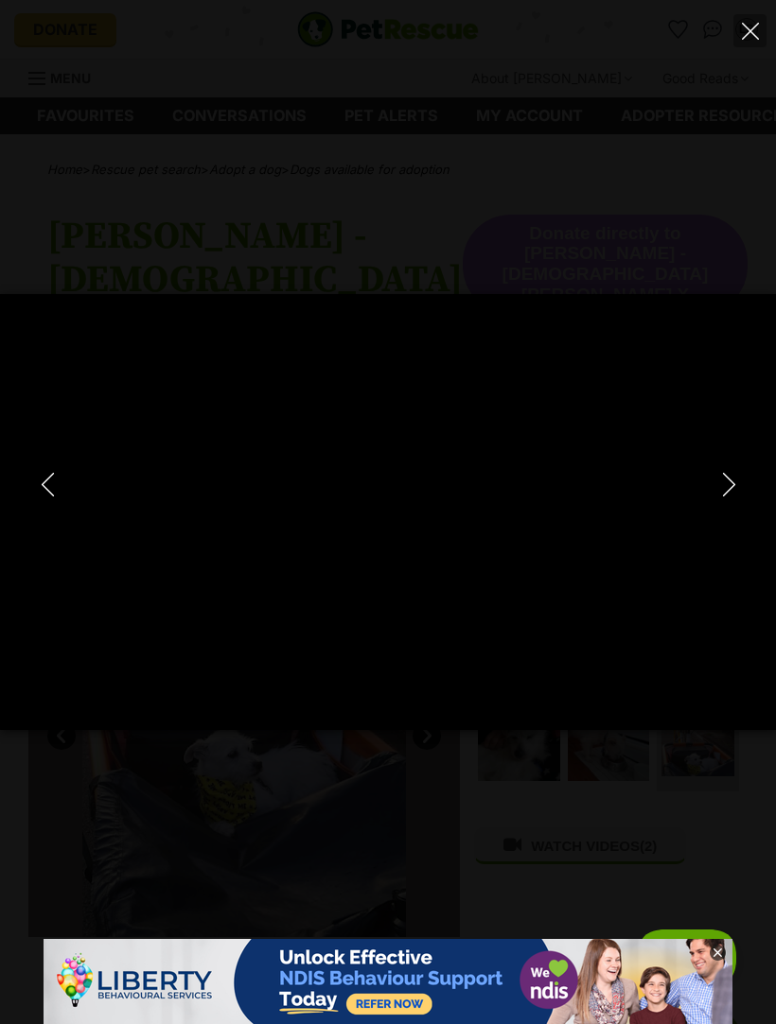
type input "100"
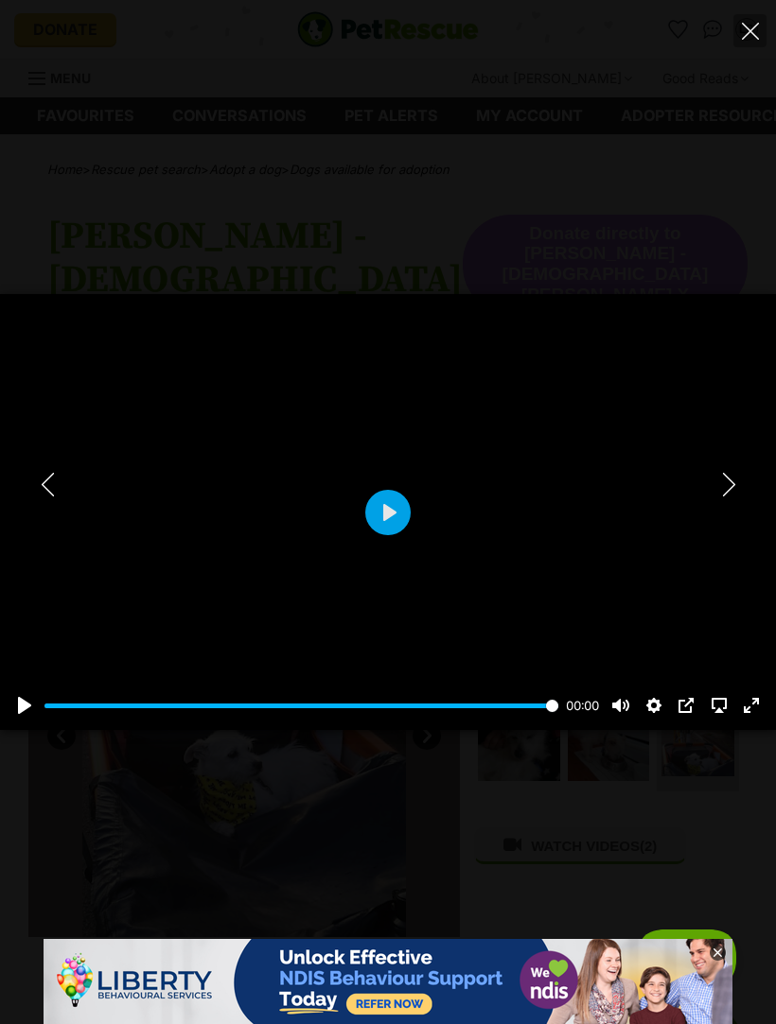
click at [754, 34] on icon "Close" at bounding box center [750, 31] width 17 height 17
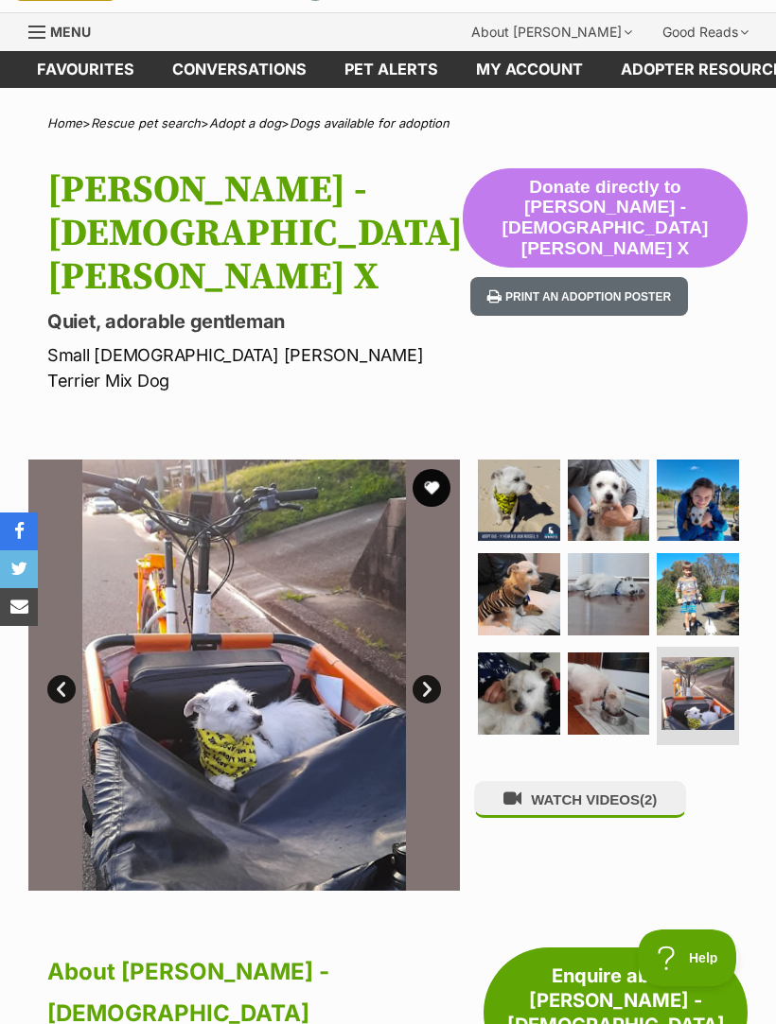
scroll to position [16, 0]
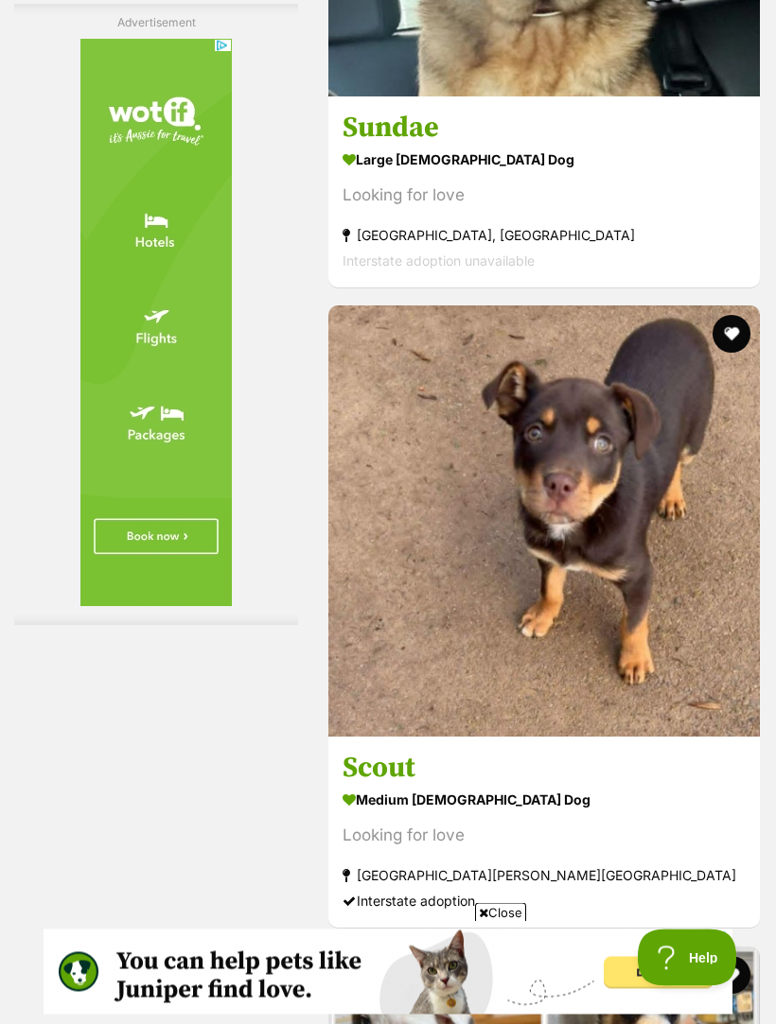
scroll to position [5958, 0]
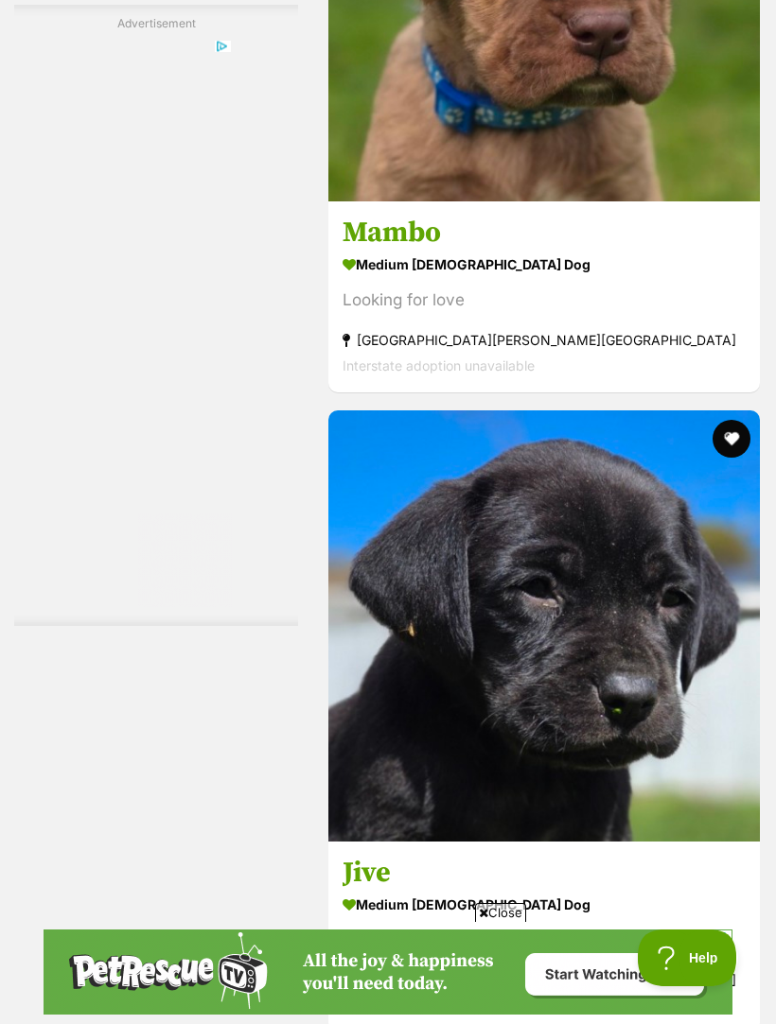
scroll to position [5865, 0]
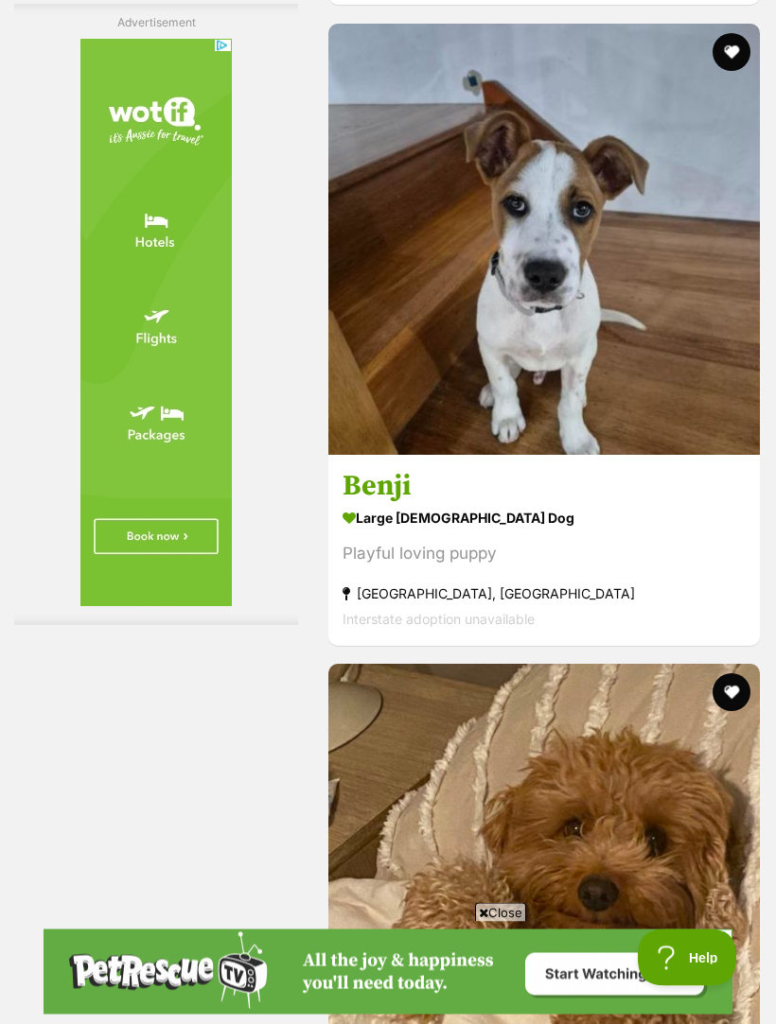
scroll to position [5835, 0]
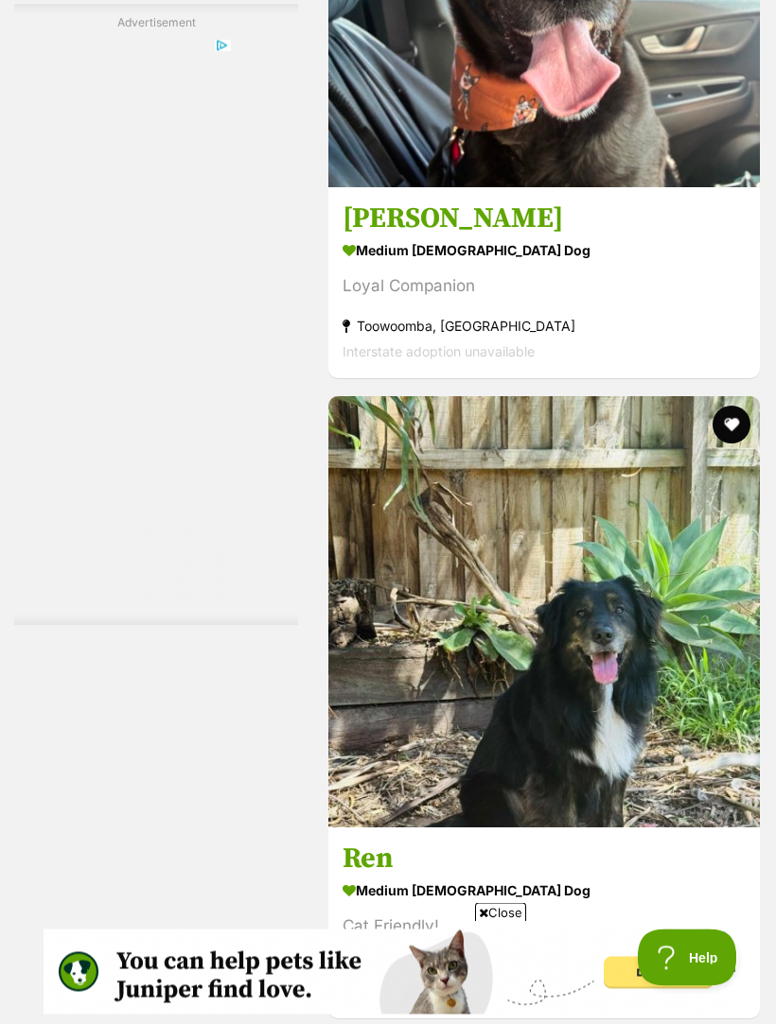
scroll to position [5867, 0]
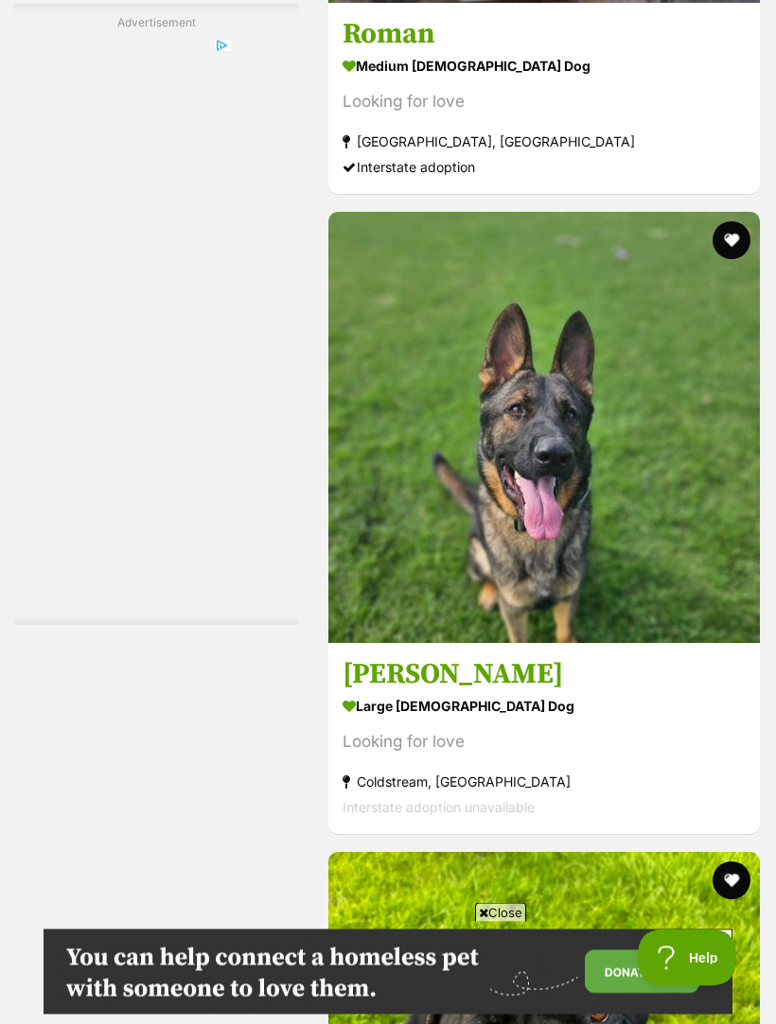
scroll to position [5466, 0]
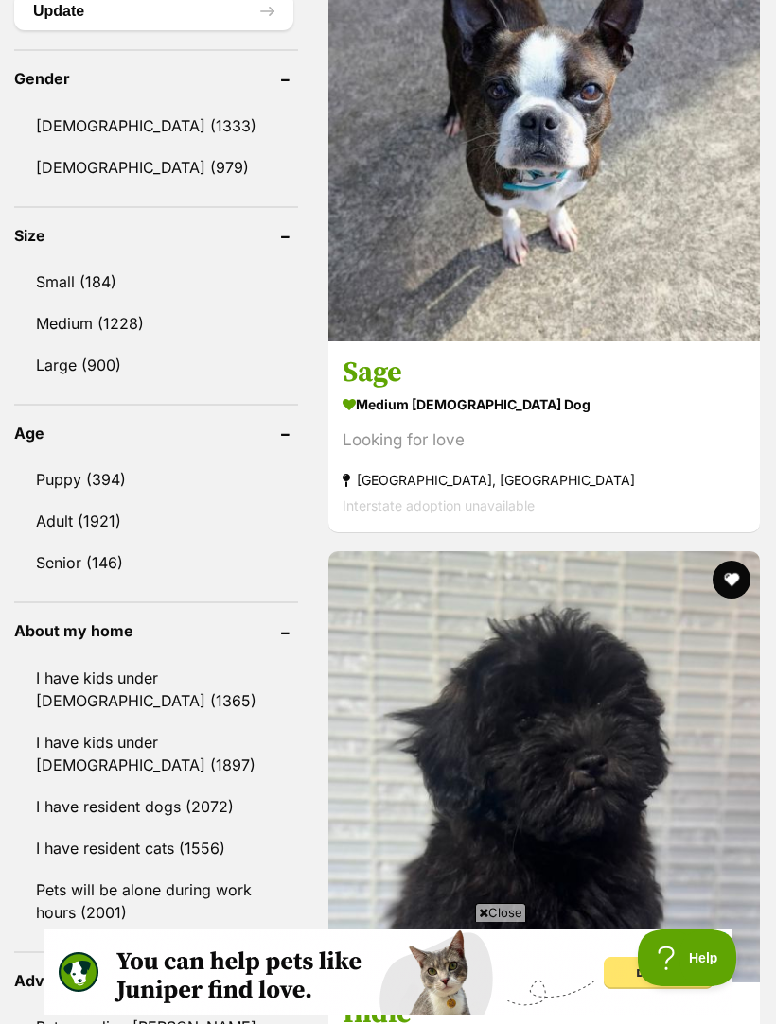
scroll to position [1773, 0]
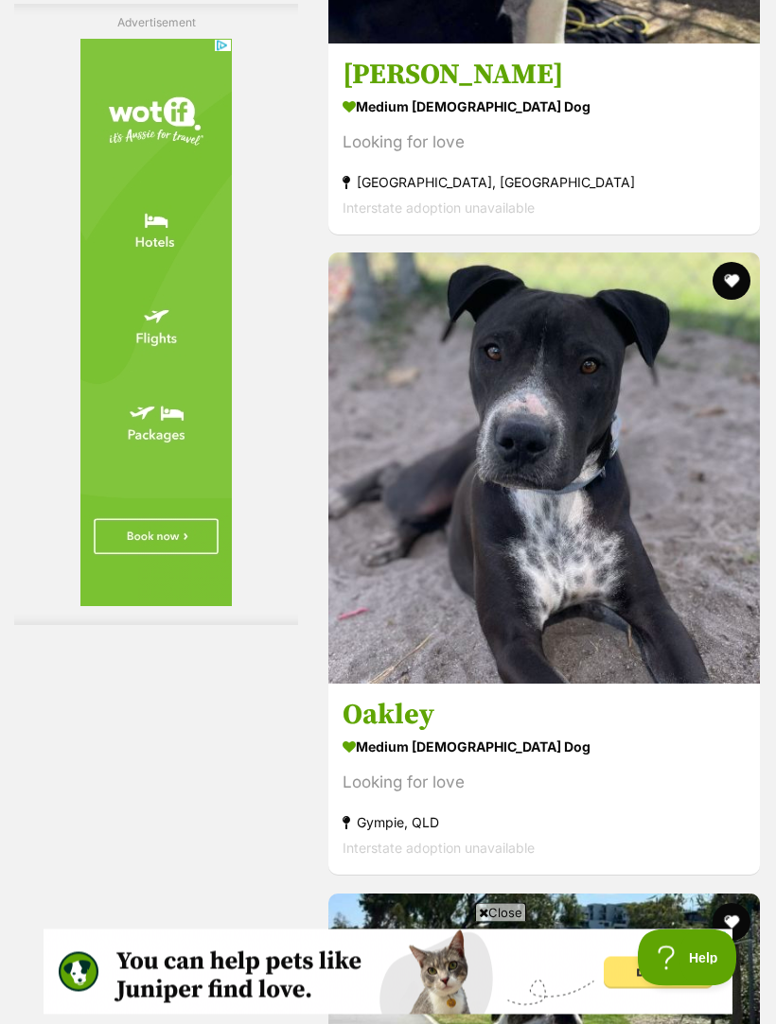
scroll to position [6094, 0]
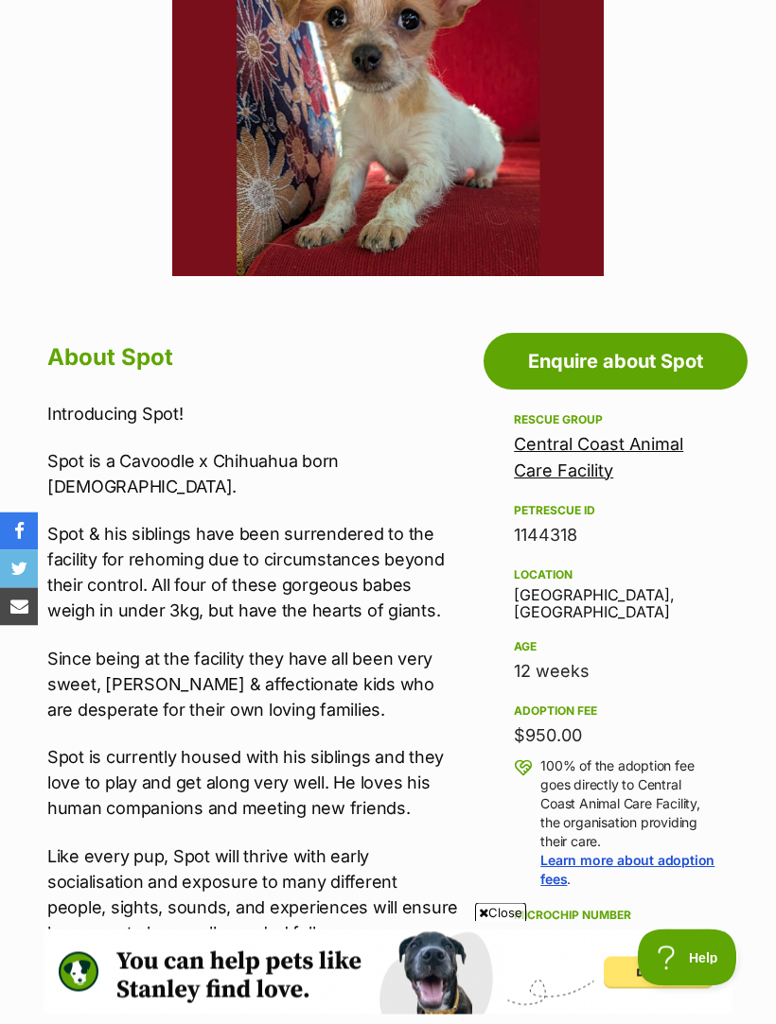
scroll to position [574, 0]
click at [608, 450] on link "Central Coast Animal Care Facility" at bounding box center [598, 457] width 169 height 46
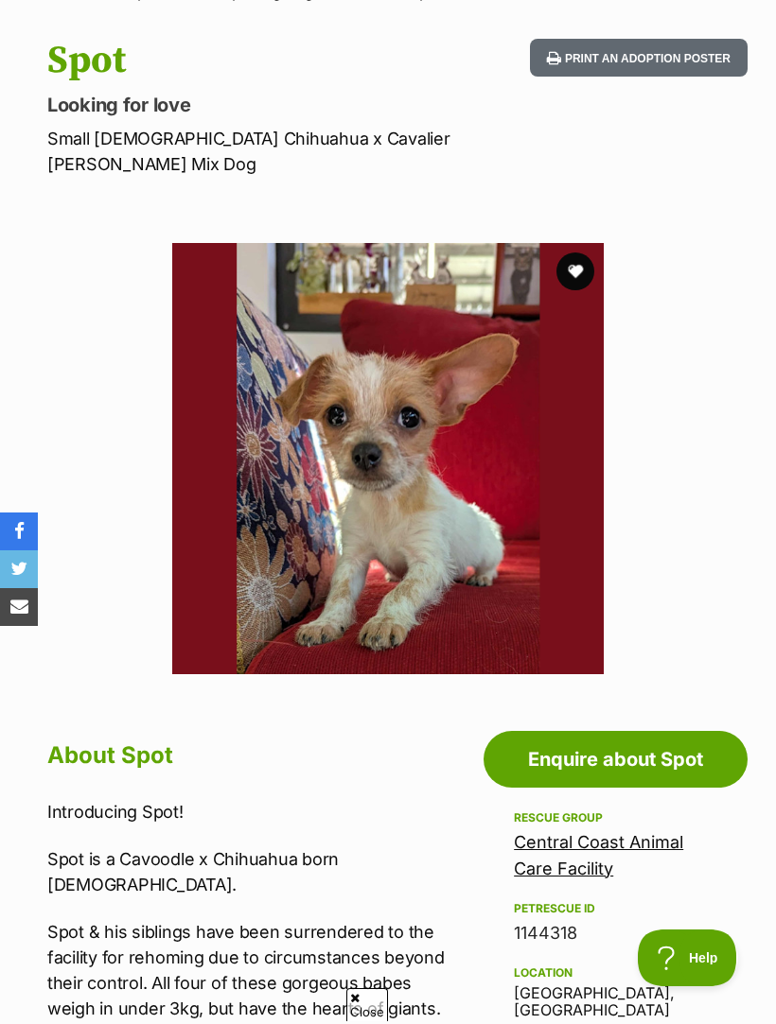
scroll to position [106, 0]
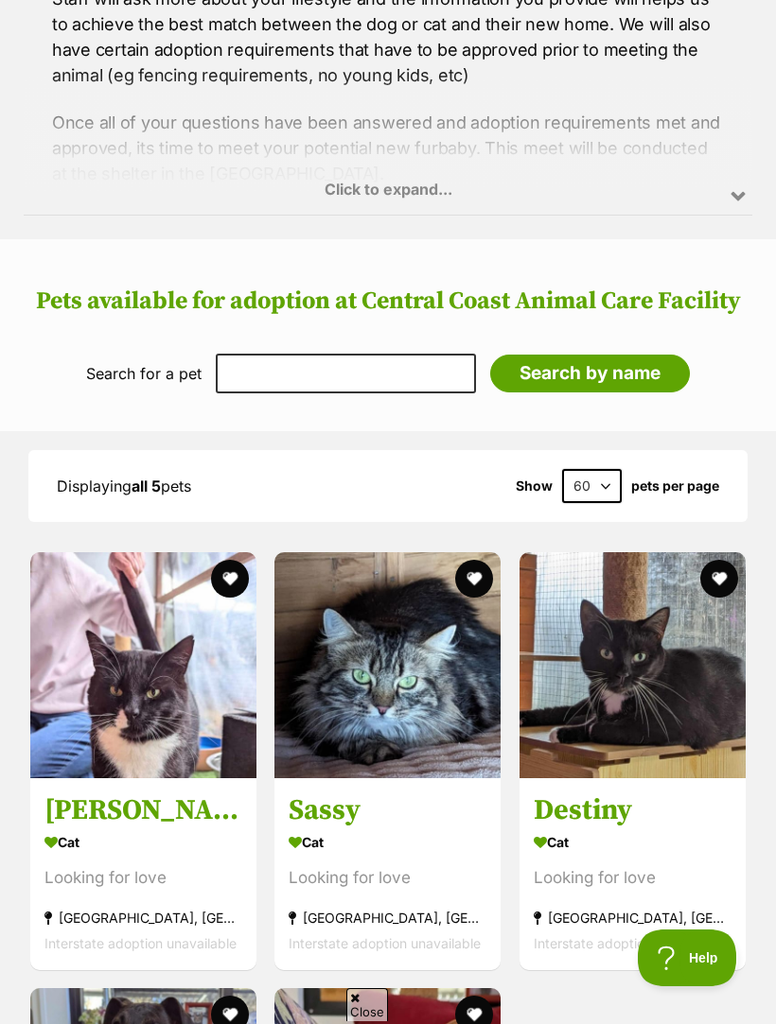
scroll to position [1618, 0]
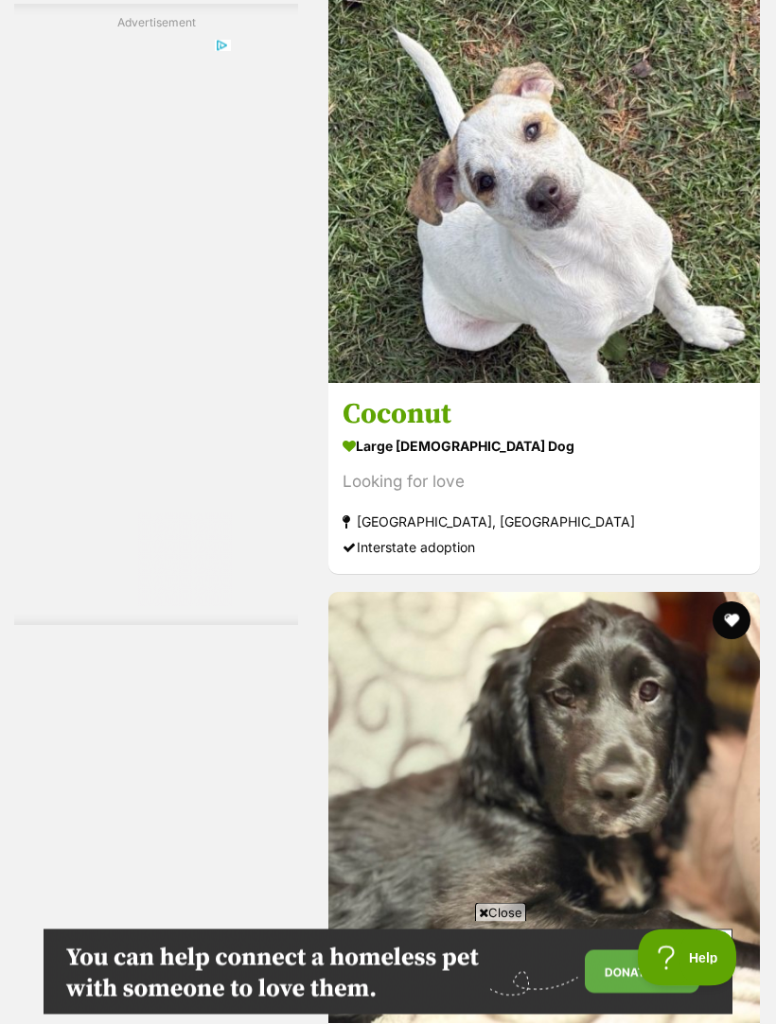
scroll to position [5671, 0]
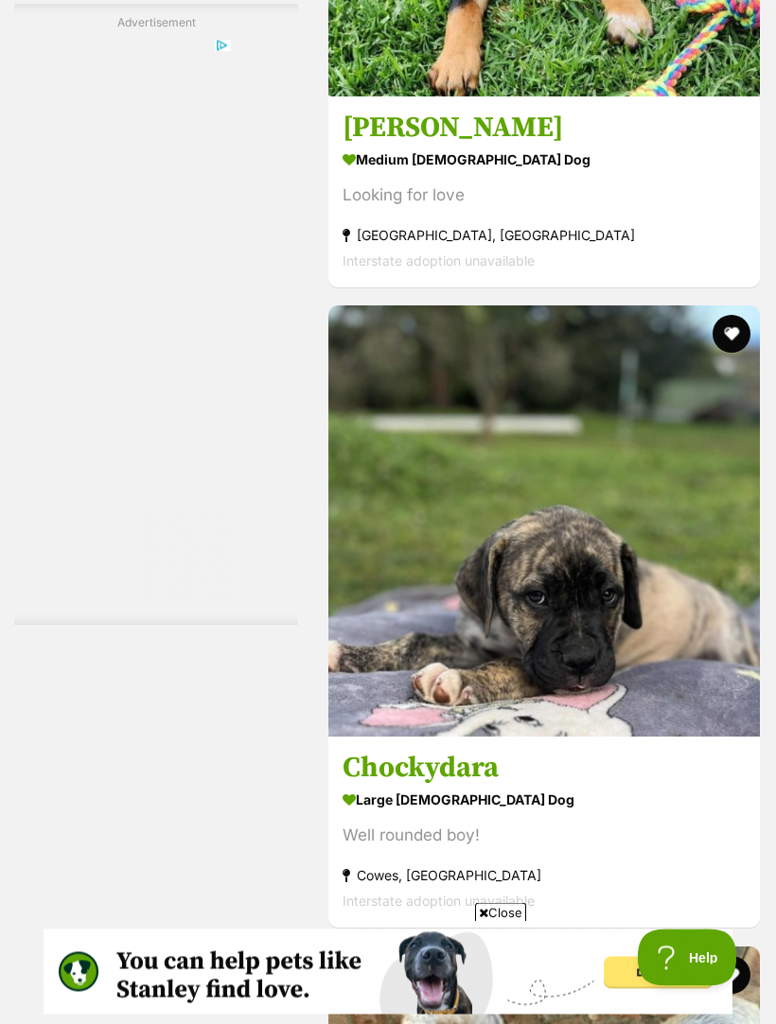
scroll to position [5958, 0]
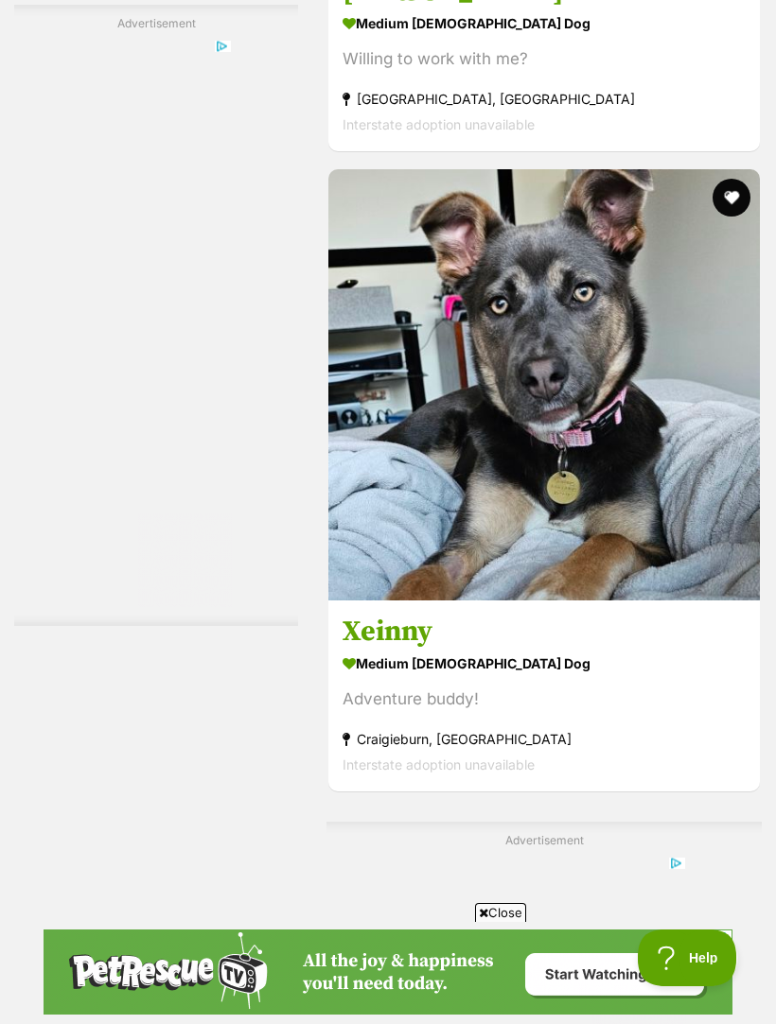
scroll to position [4072, 0]
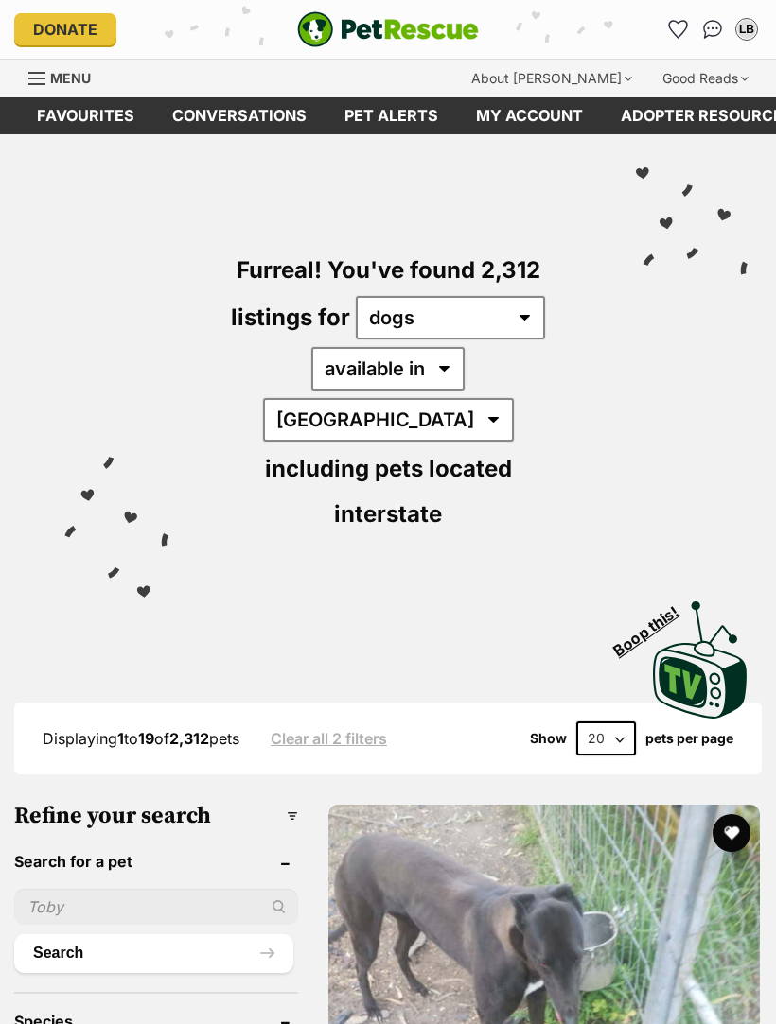
click at [450, 25] on img "PetRescue" at bounding box center [388, 29] width 182 height 36
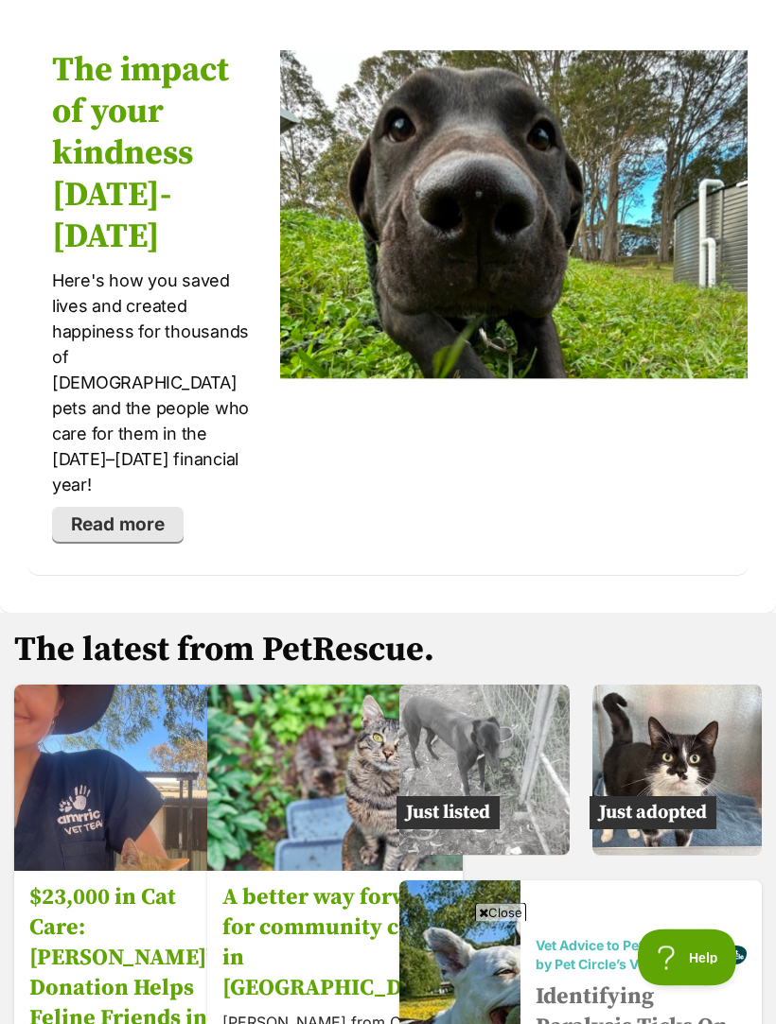
scroll to position [3864, 0]
click at [706, 695] on img at bounding box center [677, 770] width 170 height 170
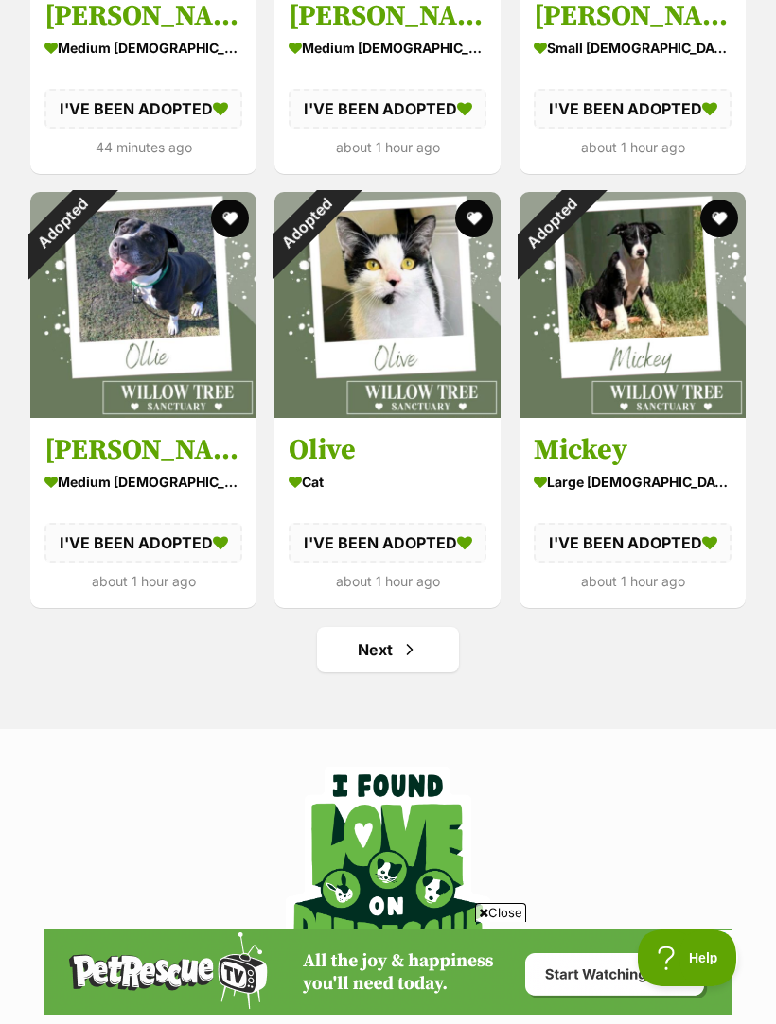
scroll to position [2219, 0]
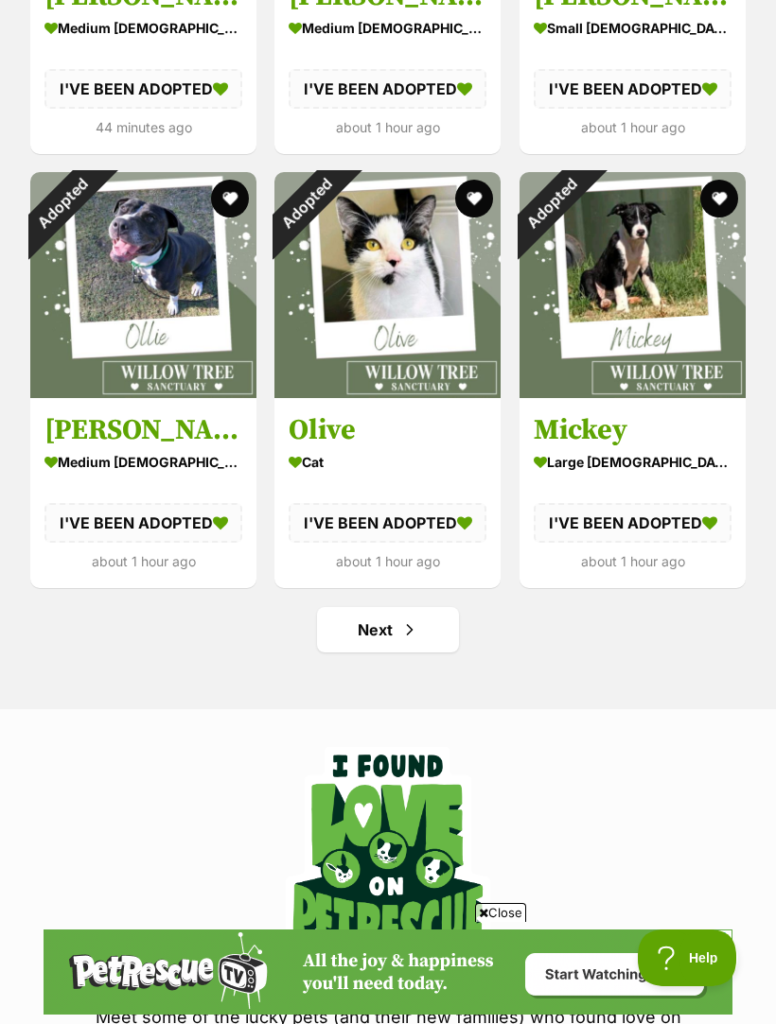
click at [428, 630] on link "Next" at bounding box center [388, 629] width 142 height 45
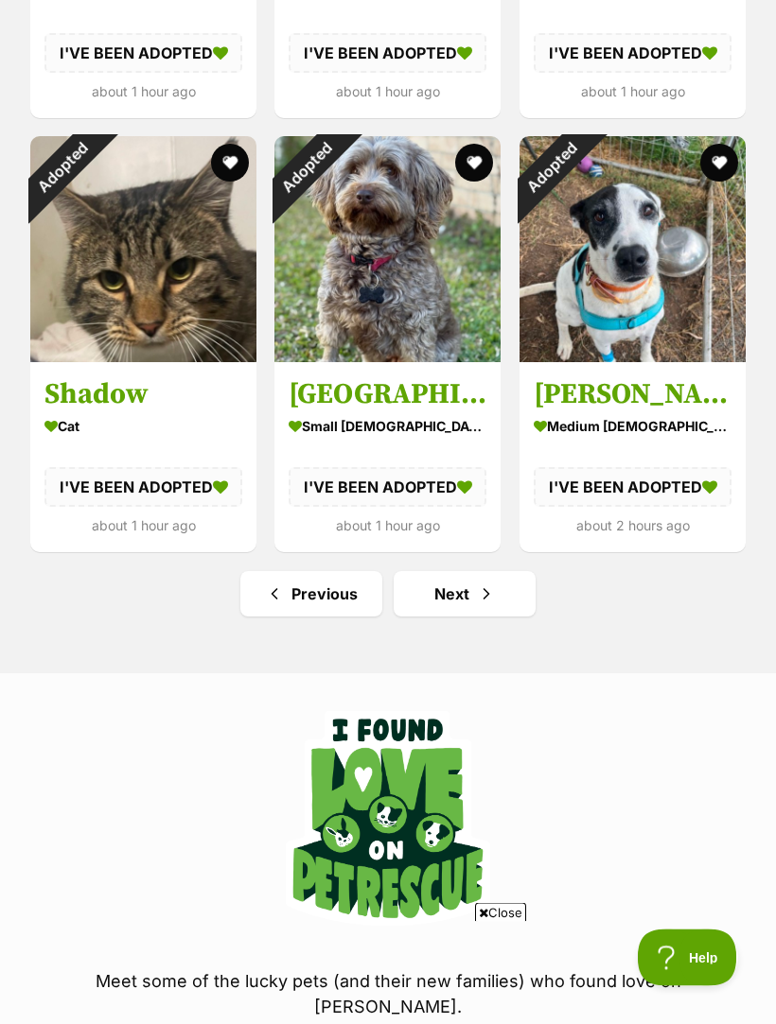
scroll to position [2259, 0]
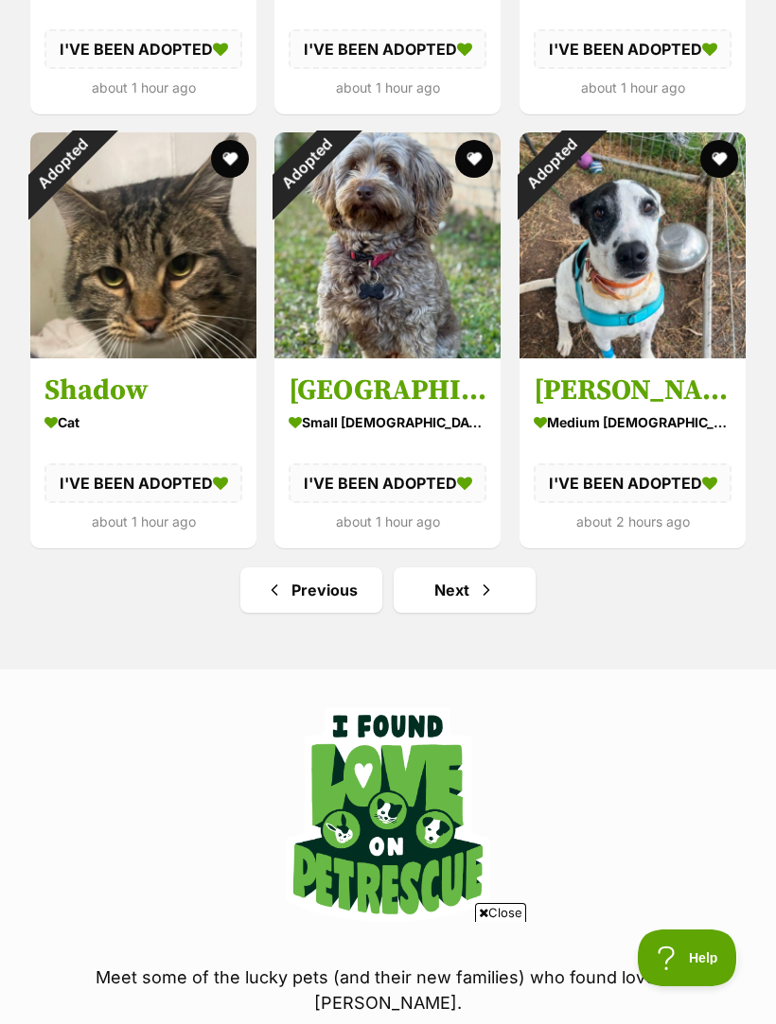
click at [481, 592] on span "Next page" at bounding box center [486, 590] width 19 height 23
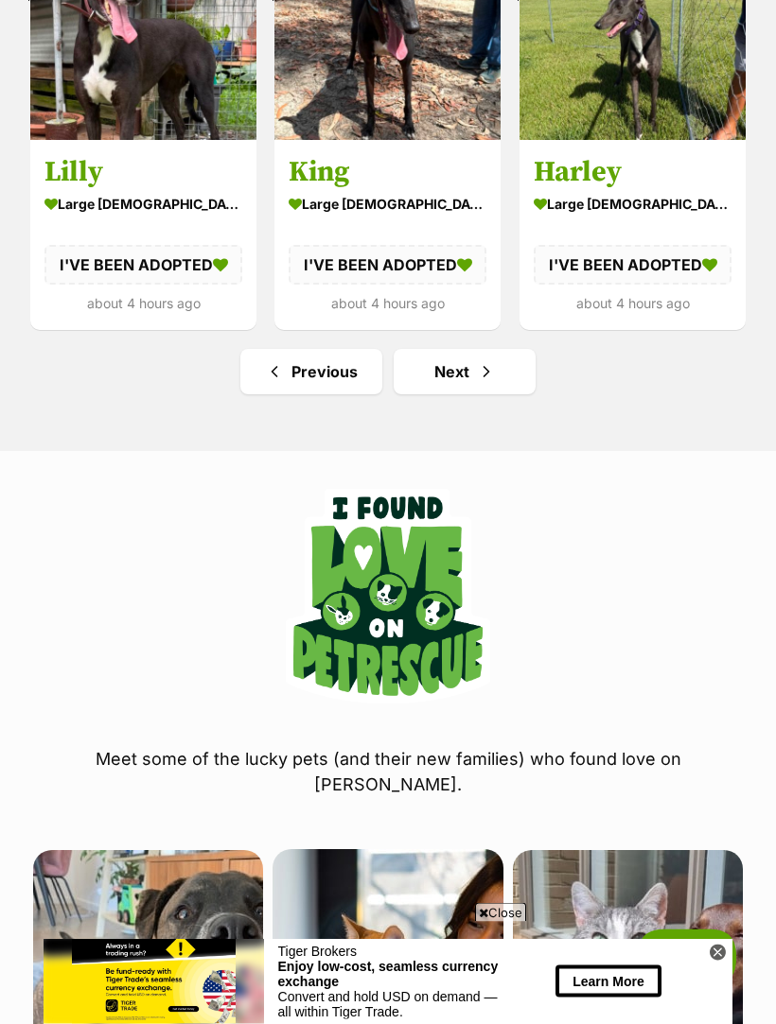
scroll to position [2477, 0]
click at [477, 369] on span "Next page" at bounding box center [486, 371] width 19 height 23
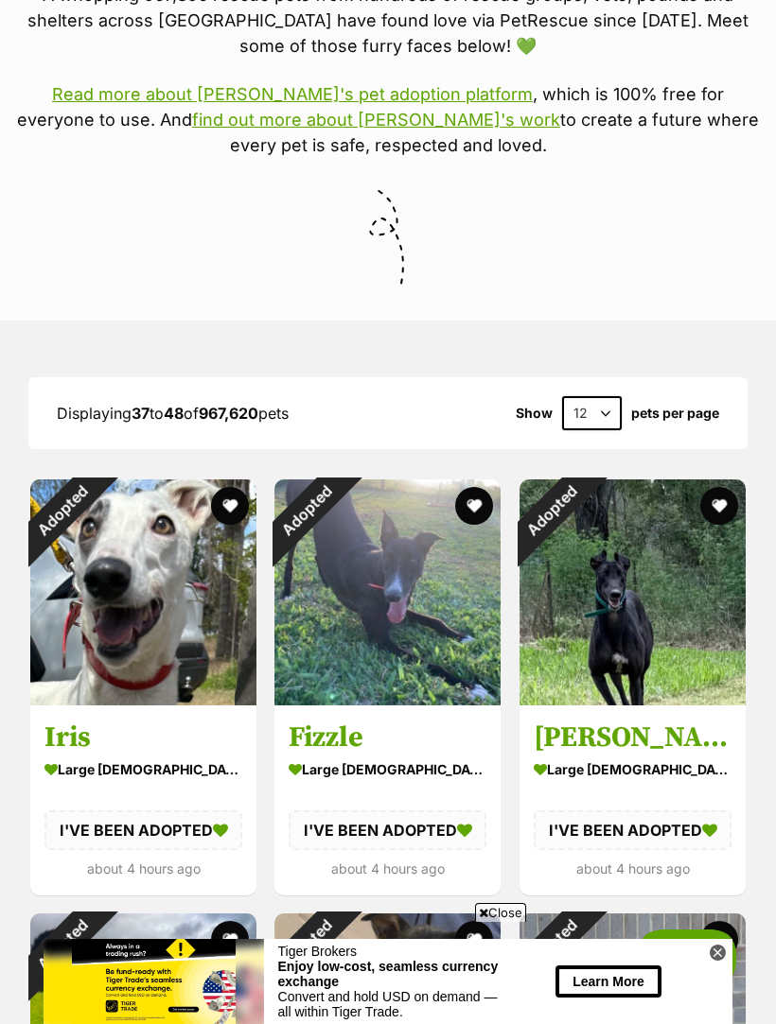
scroll to position [456, 0]
